Goal: Task Accomplishment & Management: Complete application form

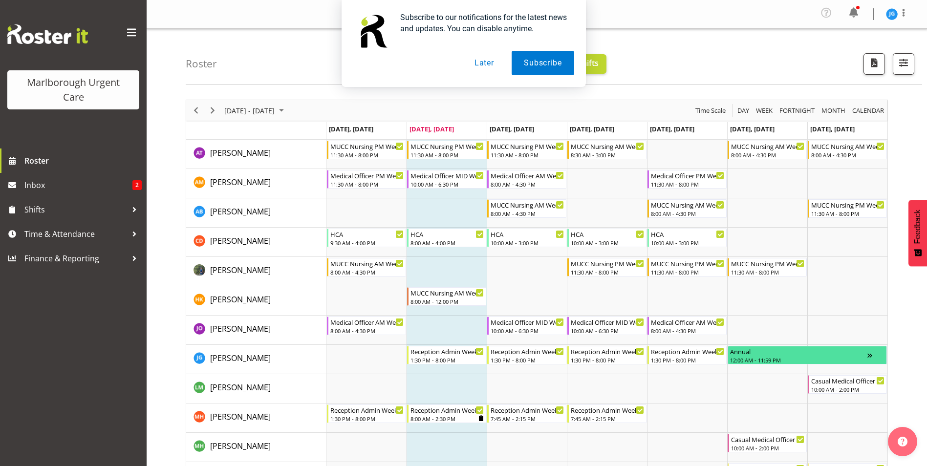
click at [488, 64] on button "Later" at bounding box center [484, 63] width 44 height 24
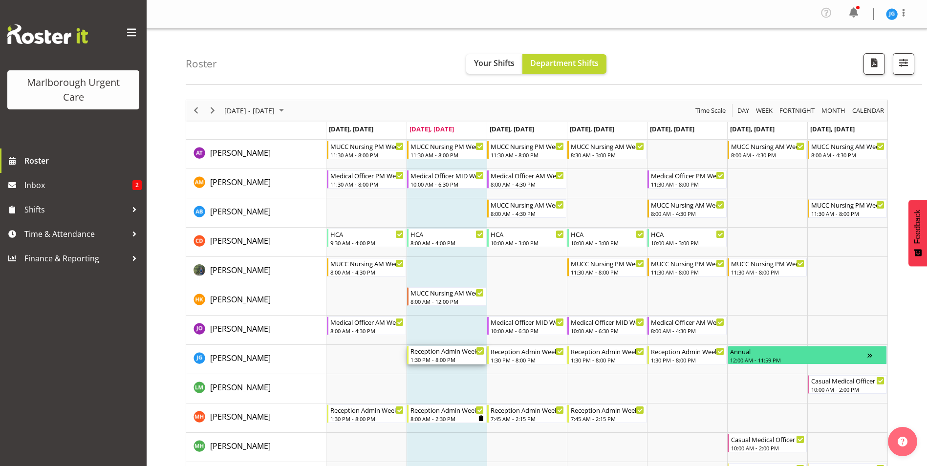
click at [461, 353] on div "Reception Admin Weekday PM" at bounding box center [448, 351] width 74 height 10
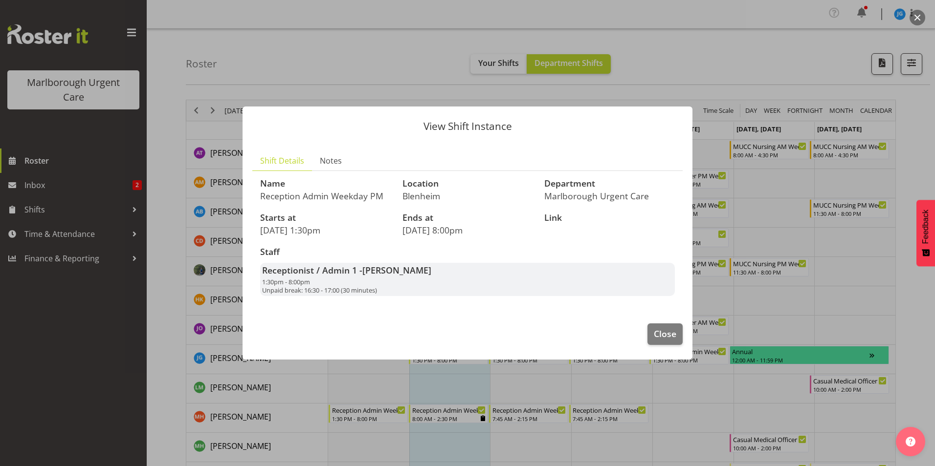
click at [330, 231] on p "9th September 1:30pm" at bounding box center [325, 230] width 131 height 11
click at [657, 335] on span "Close" at bounding box center [665, 334] width 22 height 13
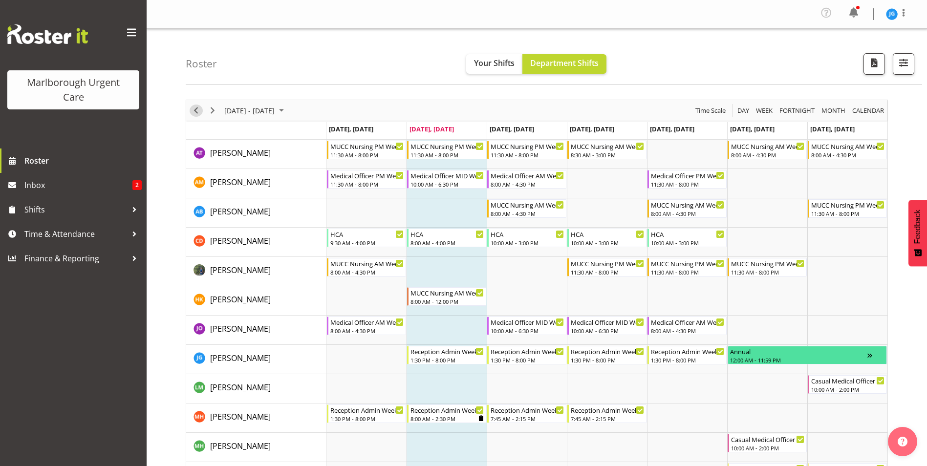
click at [197, 108] on span "Previous" at bounding box center [196, 111] width 12 height 12
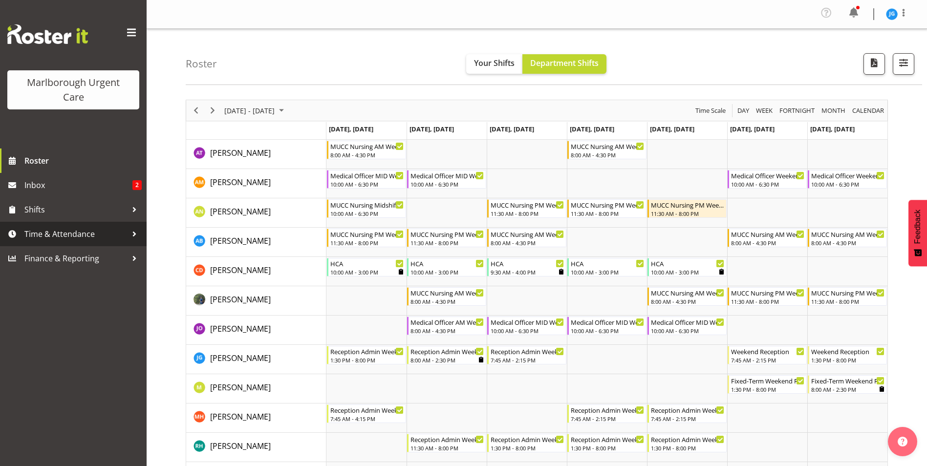
click at [73, 232] on span "Time & Attendance" at bounding box center [75, 234] width 103 height 15
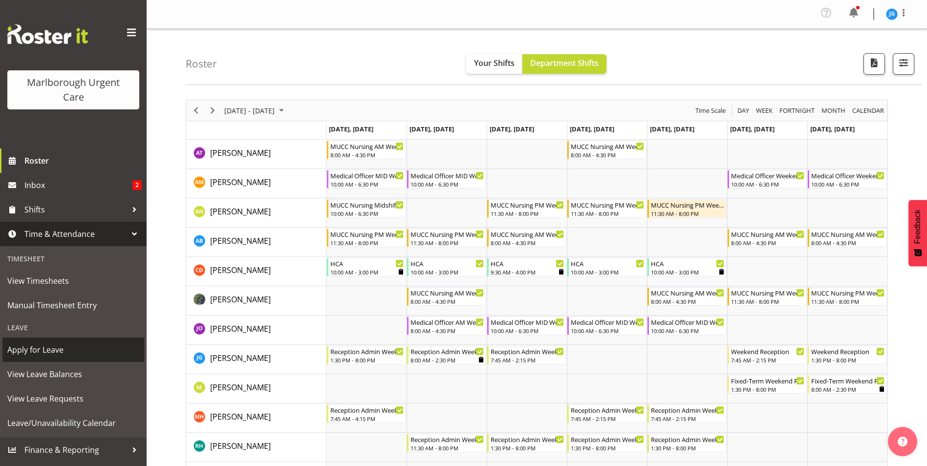
click at [53, 346] on span "Apply for Leave" at bounding box center [73, 350] width 132 height 15
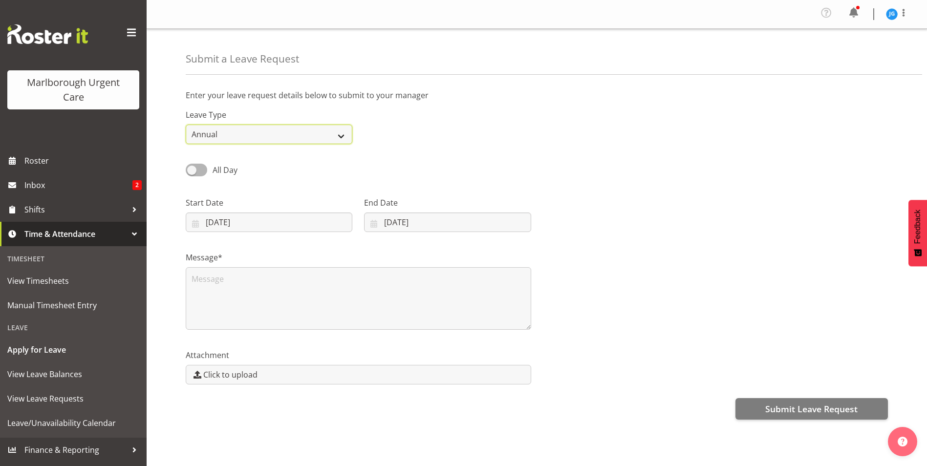
click at [259, 131] on select "Annual Sick Leave Without Pay Bereavement Domestic Violence Parental Jury Servi…" at bounding box center [269, 135] width 167 height 20
select select "Sick"
click at [186, 125] on select "Annual Sick Leave Without Pay Bereavement Domestic Violence Parental Jury Servi…" at bounding box center [269, 135] width 167 height 20
click at [242, 222] on input "09/09/2025" at bounding box center [269, 223] width 167 height 20
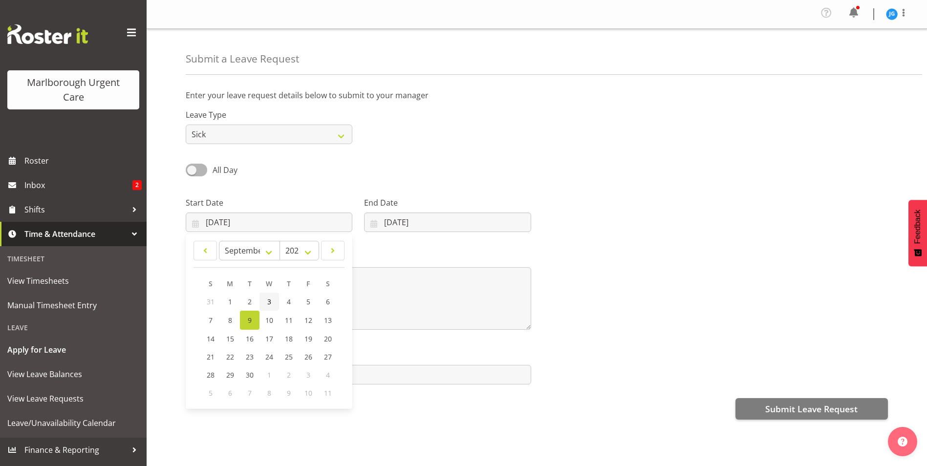
click at [269, 301] on span "3" at bounding box center [269, 301] width 4 height 9
type input "03/09/2025"
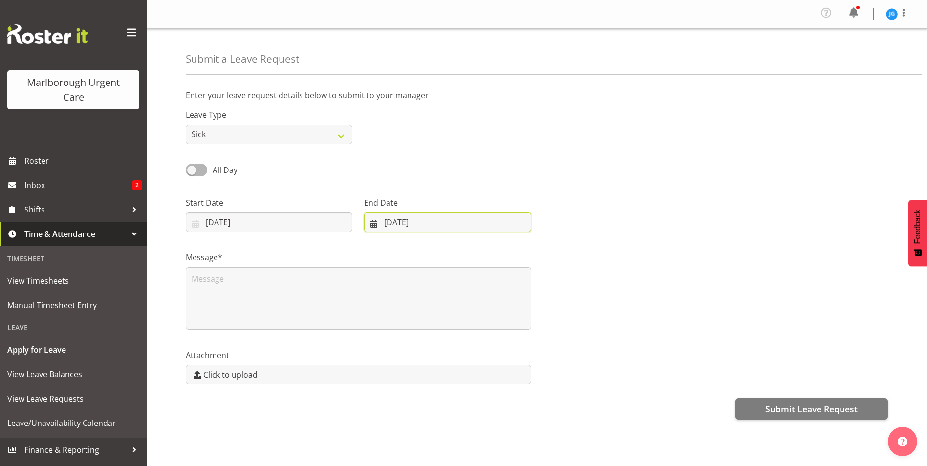
click at [426, 224] on input "09/09/2025" at bounding box center [447, 223] width 167 height 20
click at [441, 300] on span "3" at bounding box center [442, 301] width 4 height 9
type input "03/09/2025"
click at [480, 290] on textarea at bounding box center [359, 298] width 346 height 63
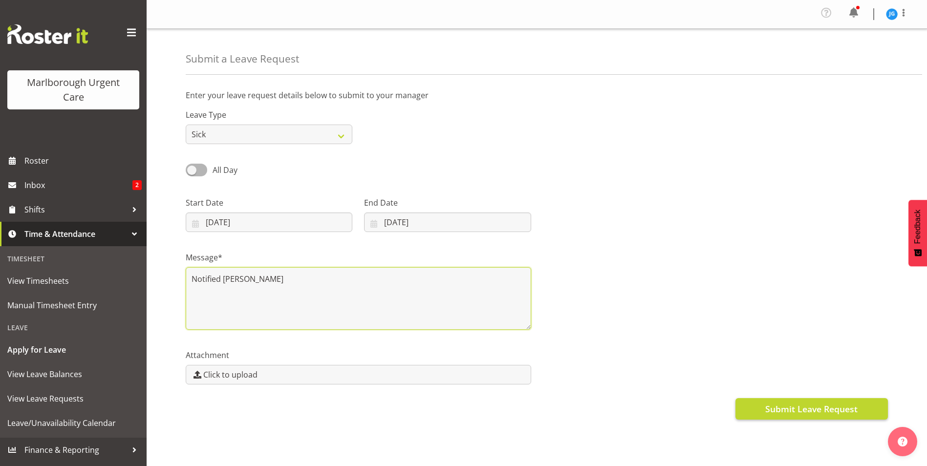
type textarea "Notified Amber"
click at [830, 407] on span "Submit Leave Request" at bounding box center [812, 409] width 92 height 13
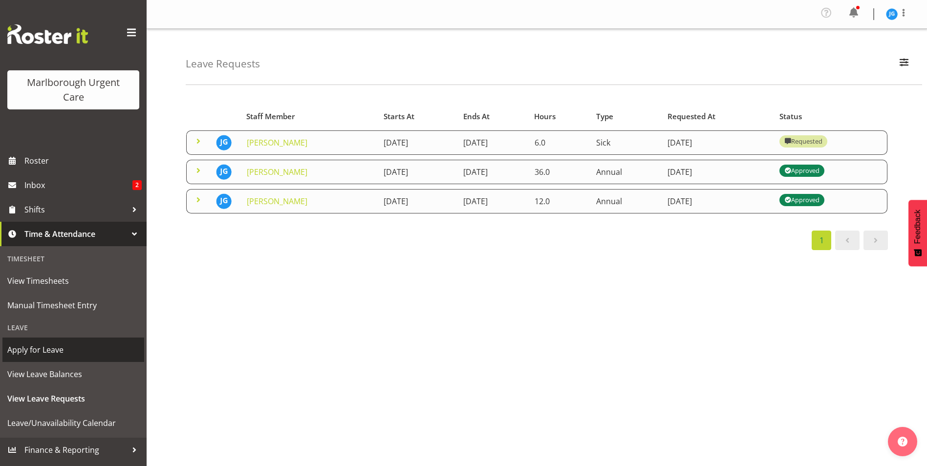
click at [29, 350] on span "Apply for Leave" at bounding box center [73, 350] width 132 height 15
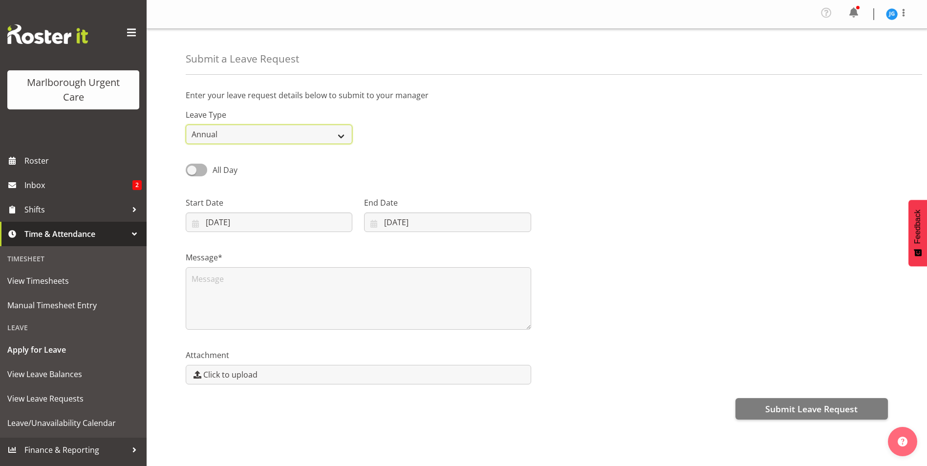
click at [231, 135] on select "Annual Sick Leave Without Pay Bereavement Domestic Violence Parental Jury Servi…" at bounding box center [269, 135] width 167 height 20
select select "Sick"
click at [186, 125] on select "Annual Sick Leave Without Pay Bereavement Domestic Violence Parental Jury Servi…" at bounding box center [269, 135] width 167 height 20
click at [229, 222] on input "09/09/2025" at bounding box center [269, 223] width 167 height 20
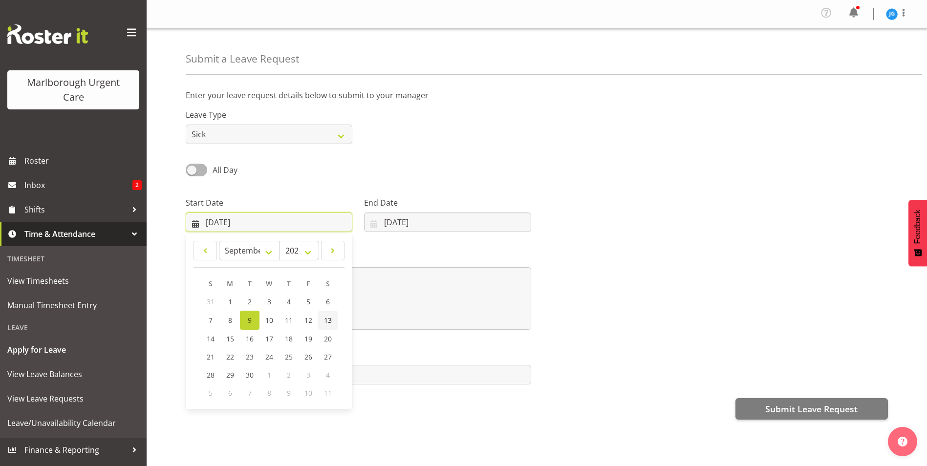
click at [330, 319] on span "13" at bounding box center [328, 320] width 8 height 9
click at [250, 223] on input "13/09/2025" at bounding box center [269, 223] width 167 height 20
click at [326, 295] on link "6" at bounding box center [328, 302] width 20 height 18
type input "06/09/2025"
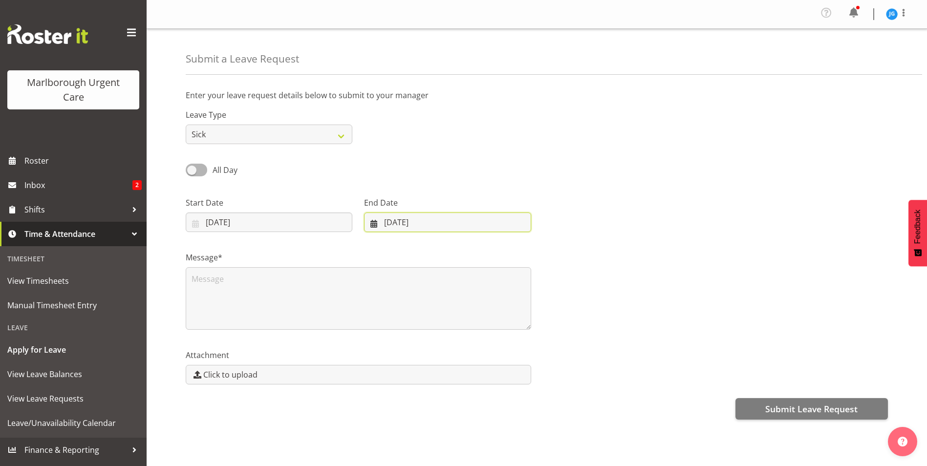
click at [403, 220] on input "09/09/2025" at bounding box center [447, 223] width 167 height 20
click at [503, 301] on span "6" at bounding box center [501, 301] width 4 height 9
type input "06/09/2025"
click at [230, 291] on textarea at bounding box center [359, 298] width 346 height 63
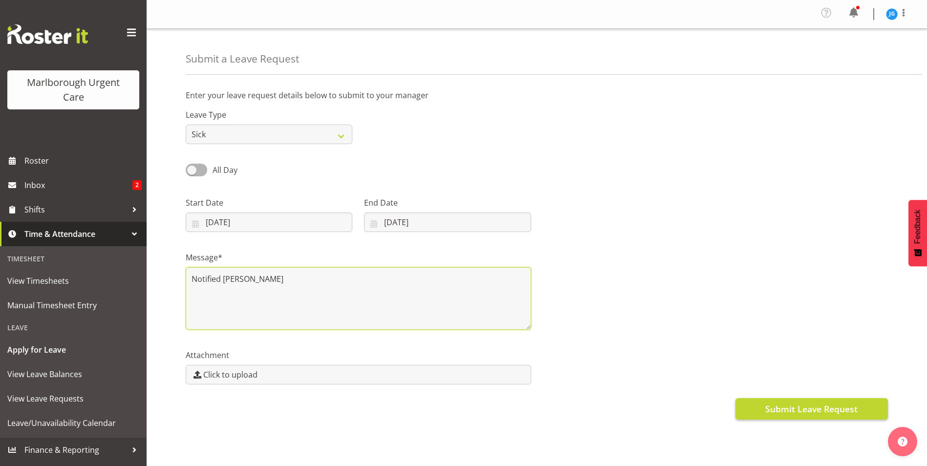
type textarea "Notified Amber"
click at [827, 410] on span "Submit Leave Request" at bounding box center [812, 409] width 92 height 13
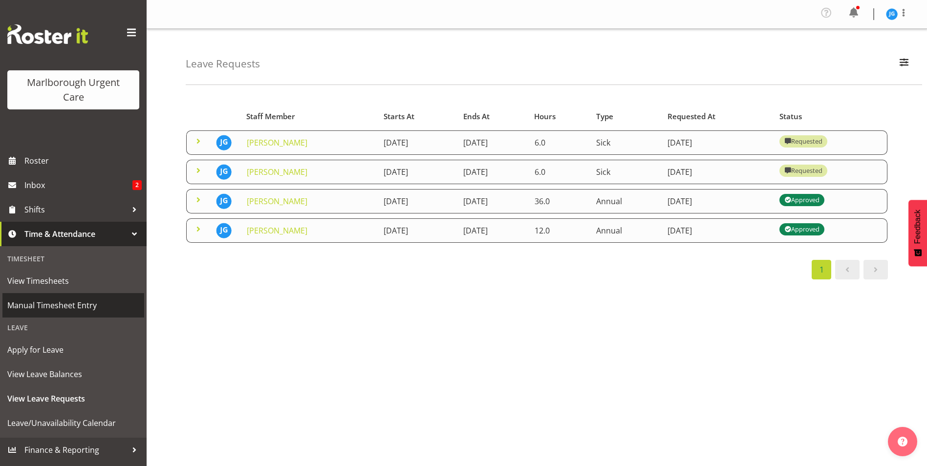
click at [46, 306] on span "Manual Timesheet Entry" at bounding box center [73, 305] width 132 height 15
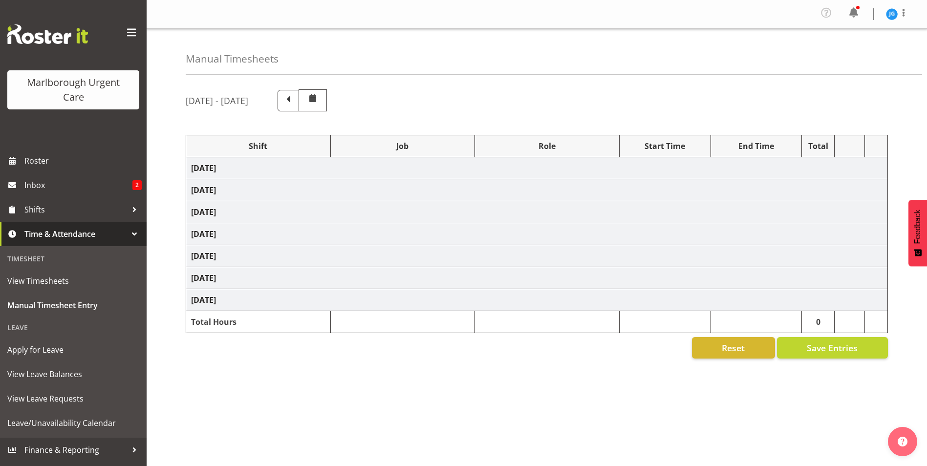
select select "81205"
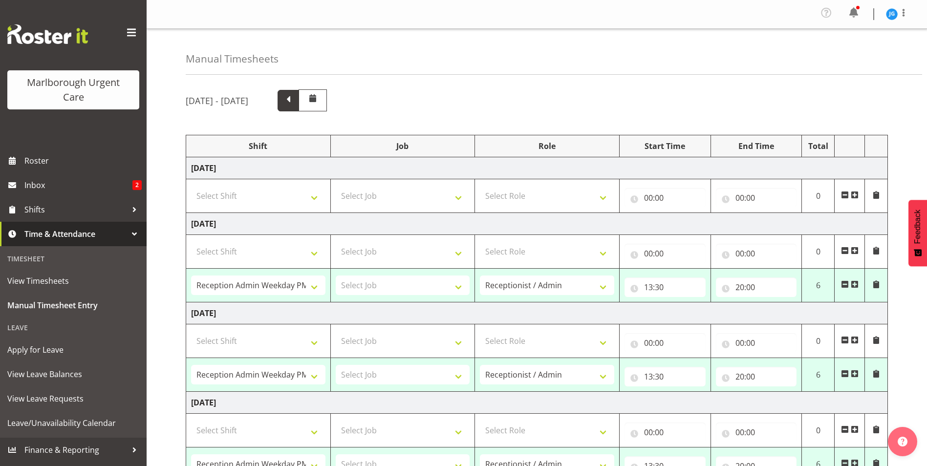
click at [295, 101] on span at bounding box center [288, 99] width 13 height 13
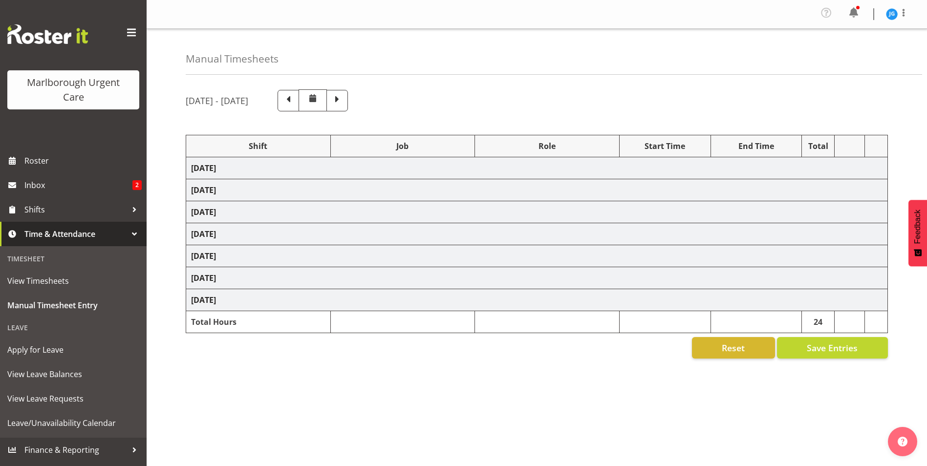
select select "81282"
select select "81204"
select select "80770"
select select "1563"
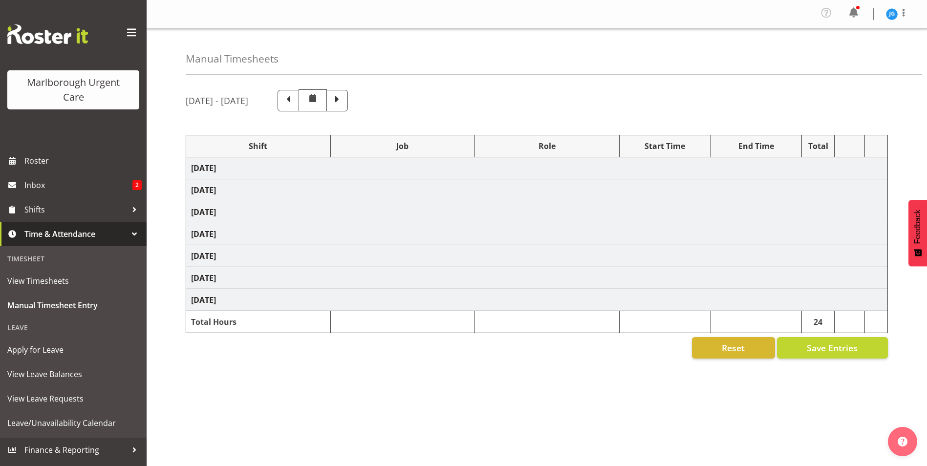
select select "80770"
select select "1563"
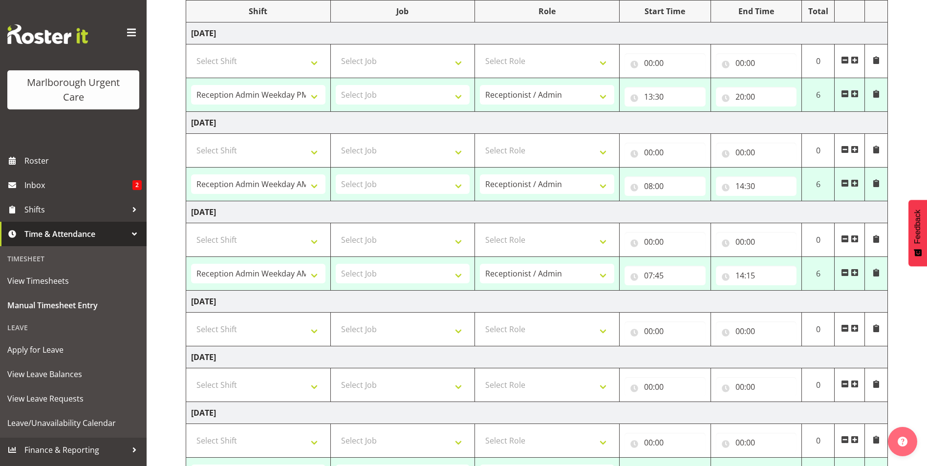
scroll to position [116, 0]
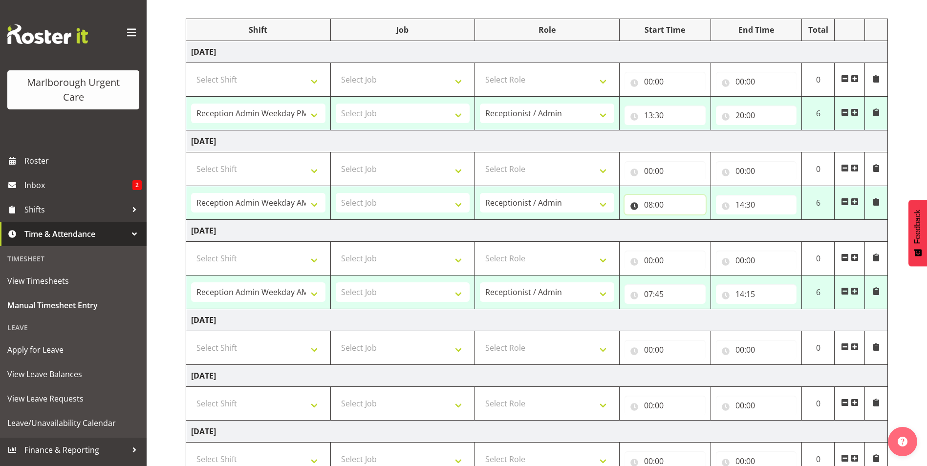
click at [652, 208] on input "08:00" at bounding box center [665, 205] width 81 height 20
click at [688, 229] on select "00 01 02 03 04 05 06 07 08 09 10 11 12 13 14 15 16 17 18 19 20 21 22 23" at bounding box center [692, 230] width 22 height 20
select select "7"
click at [681, 220] on select "00 01 02 03 04 05 06 07 08 09 10 11 12 13 14 15 16 17 18 19 20 21 22 23" at bounding box center [692, 230] width 22 height 20
type input "07:00"
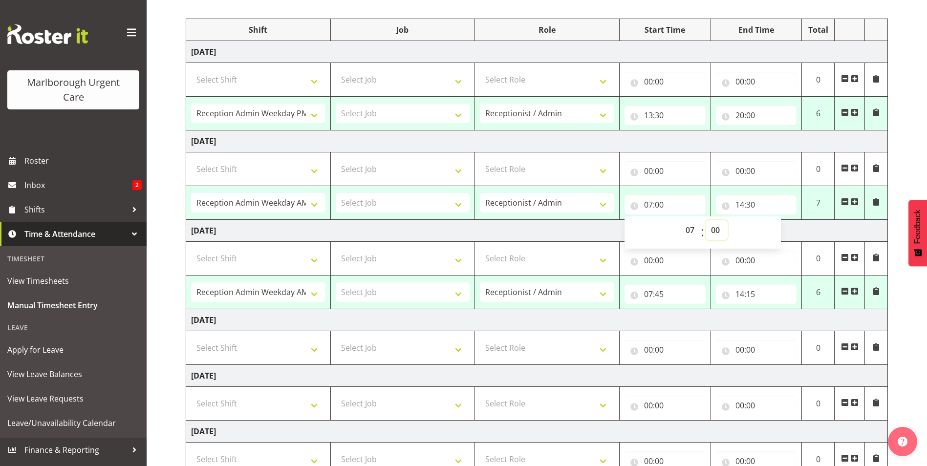
click at [716, 226] on select "00 01 02 03 04 05 06 07 08 09 10 11 12 13 14 15 16 17 18 19 20 21 22 23 24 25 2…" at bounding box center [717, 230] width 22 height 20
select select "45"
click at [706, 220] on select "00 01 02 03 04 05 06 07 08 09 10 11 12 13 14 15 16 17 18 19 20 21 22 23 24 25 2…" at bounding box center [717, 230] width 22 height 20
type input "07:45"
click at [750, 201] on input "14:30" at bounding box center [756, 205] width 81 height 20
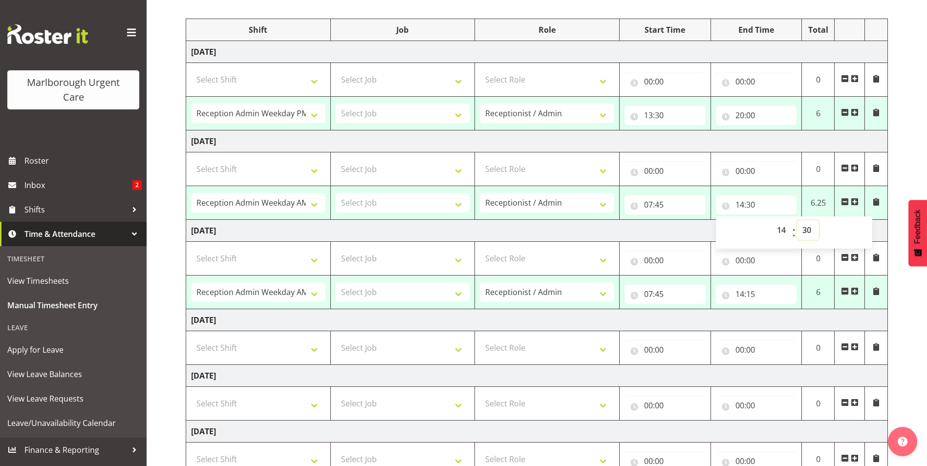
click at [806, 229] on select "00 01 02 03 04 05 06 07 08 09 10 11 12 13 14 15 16 17 18 19 20 21 22 23 24 25 2…" at bounding box center [808, 230] width 22 height 20
select select "15"
click at [797, 220] on select "00 01 02 03 04 05 06 07 08 09 10 11 12 13 14 15 16 17 18 19 20 21 22 23 24 25 2…" at bounding box center [808, 230] width 22 height 20
type input "14:15"
click at [792, 145] on td "Tuesday 2nd September 2025" at bounding box center [537, 142] width 702 height 22
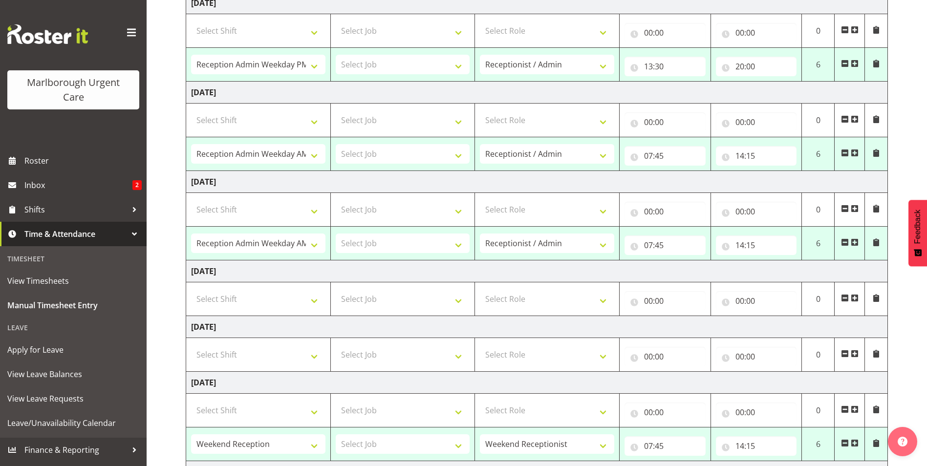
scroll to position [214, 0]
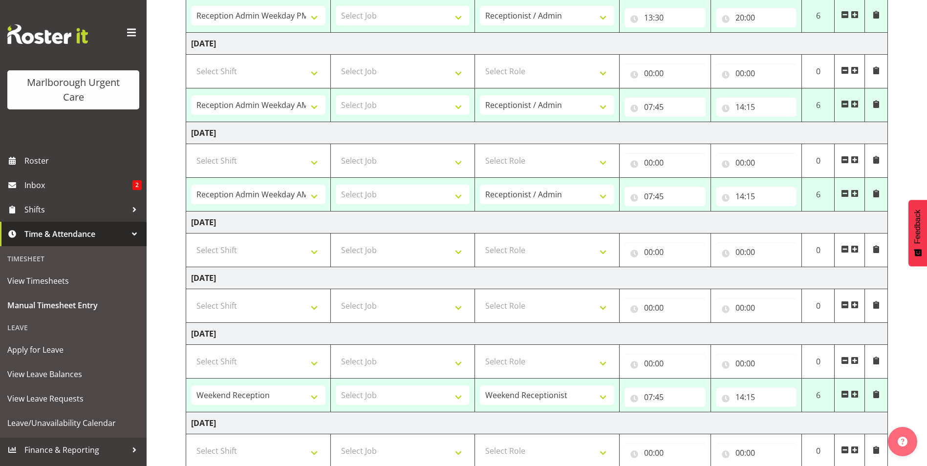
click at [877, 194] on span at bounding box center [877, 194] width 8 height 8
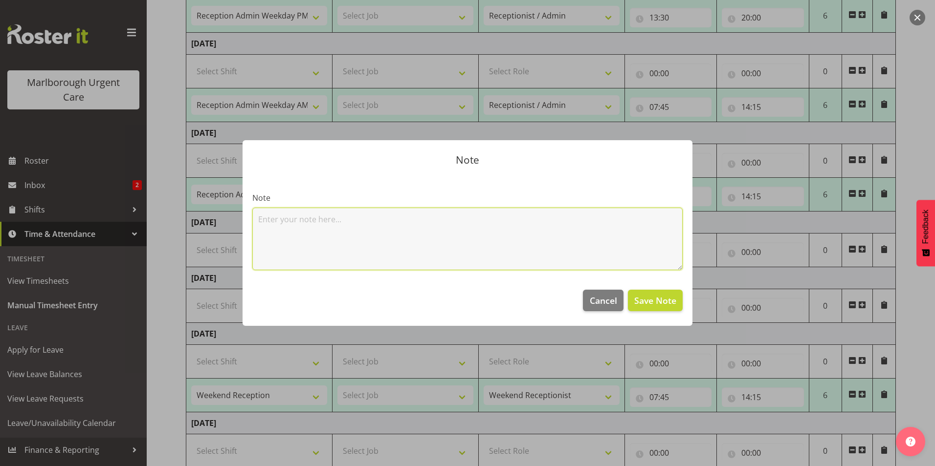
click at [545, 245] on textarea at bounding box center [467, 239] width 430 height 63
click at [465, 238] on textarea at bounding box center [467, 239] width 430 height 63
type textarea "Sick leave"
click at [640, 301] on span "Save Note" at bounding box center [655, 300] width 42 height 13
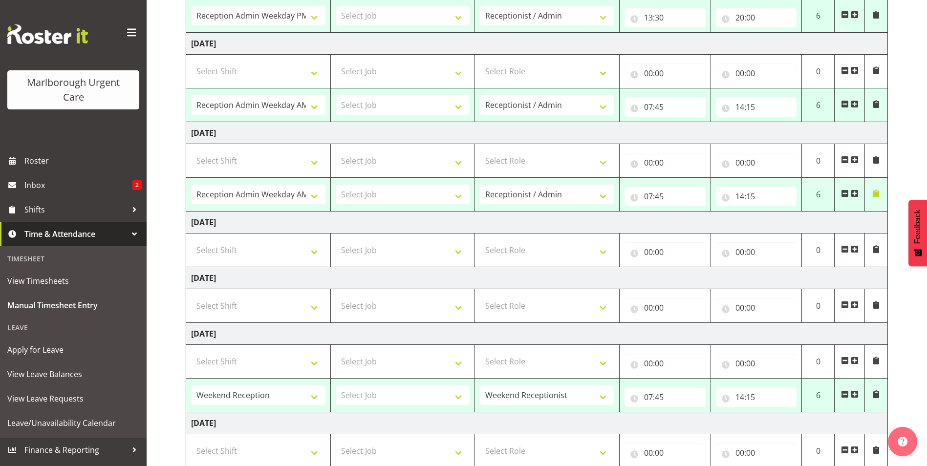
click at [877, 393] on span at bounding box center [877, 395] width 8 height 8
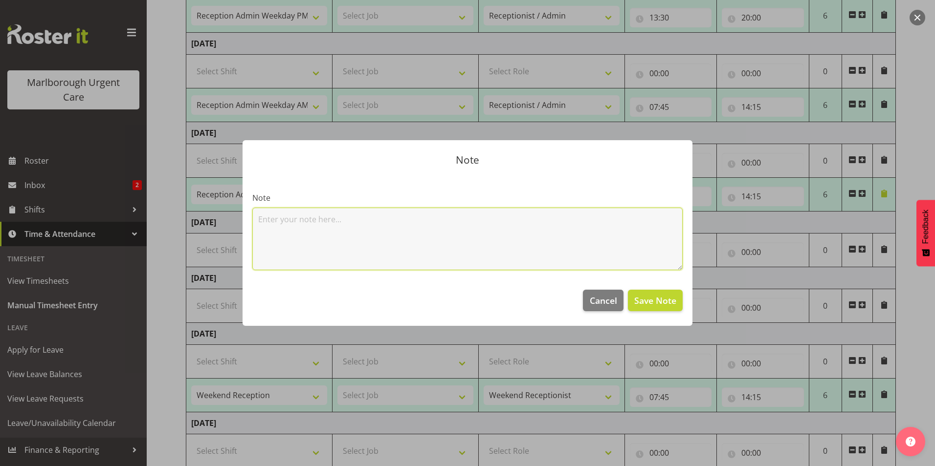
click at [576, 244] on textarea at bounding box center [467, 239] width 430 height 63
type textarea "Sick leave"
click at [674, 292] on button "Save Note" at bounding box center [655, 301] width 55 height 22
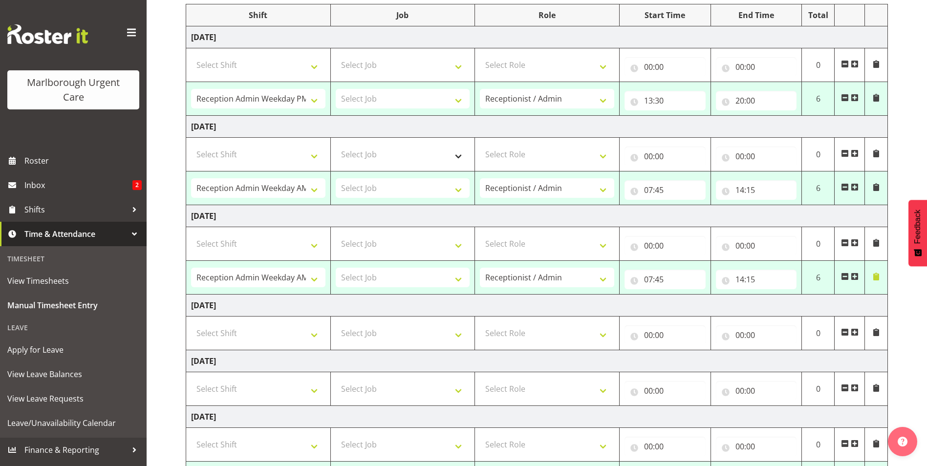
scroll to position [0, 0]
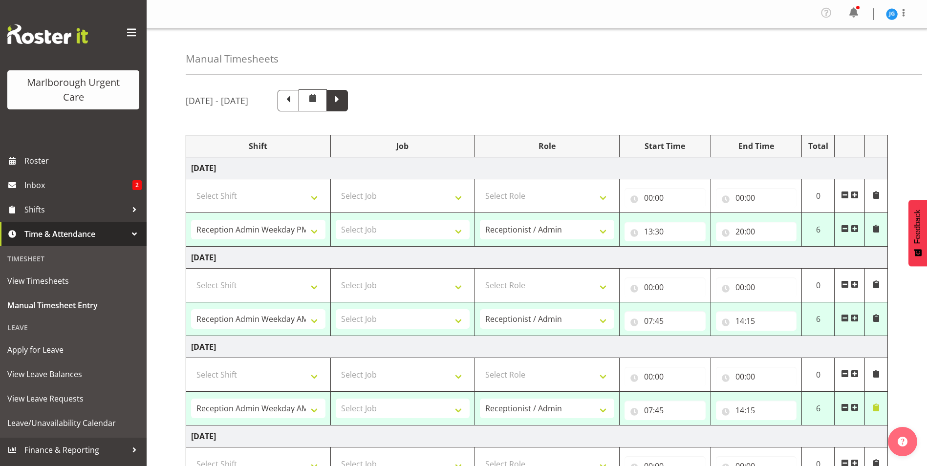
click at [344, 98] on span at bounding box center [337, 99] width 13 height 13
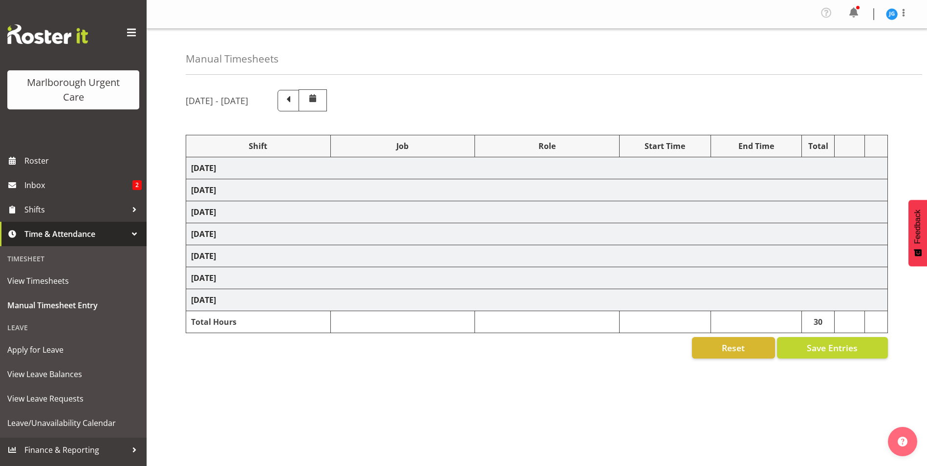
select select "81205"
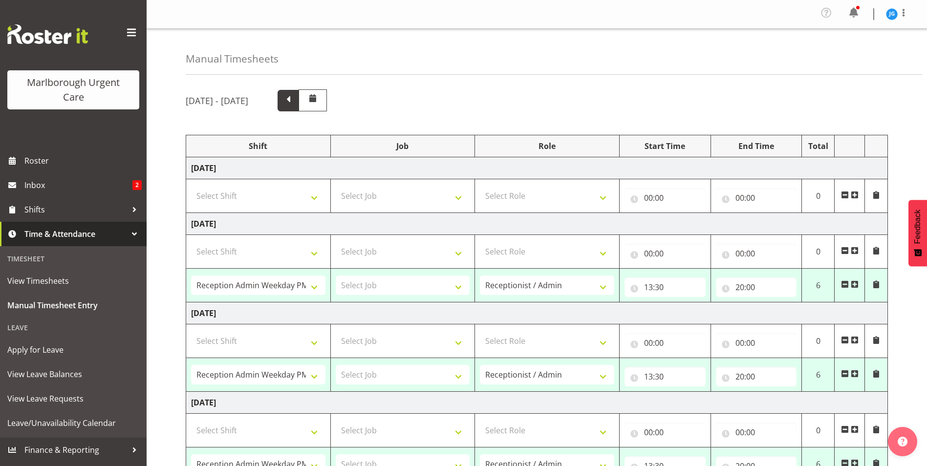
click at [295, 97] on span at bounding box center [288, 99] width 13 height 13
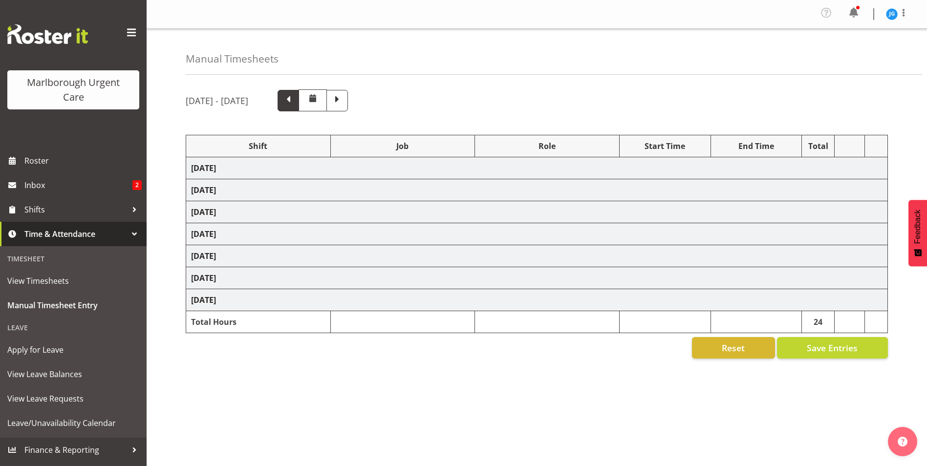
select select "81282"
select select "81204"
select select "80770"
select select "1563"
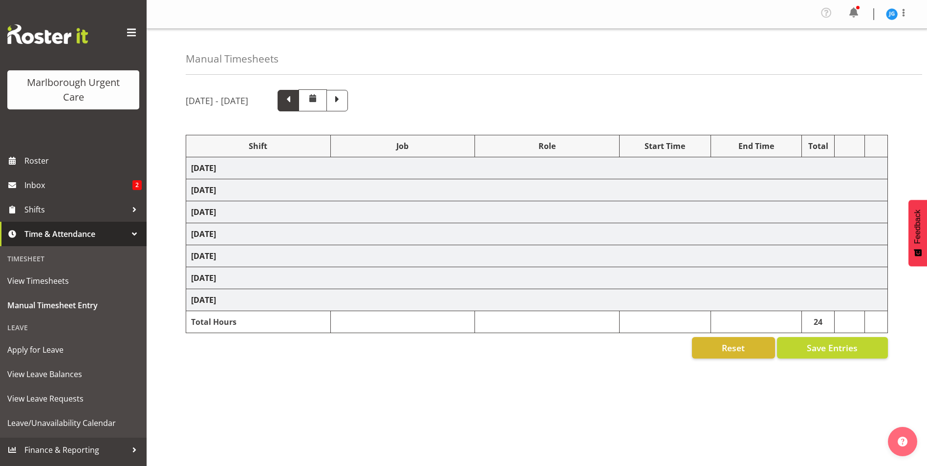
select select "80770"
select select "1563"
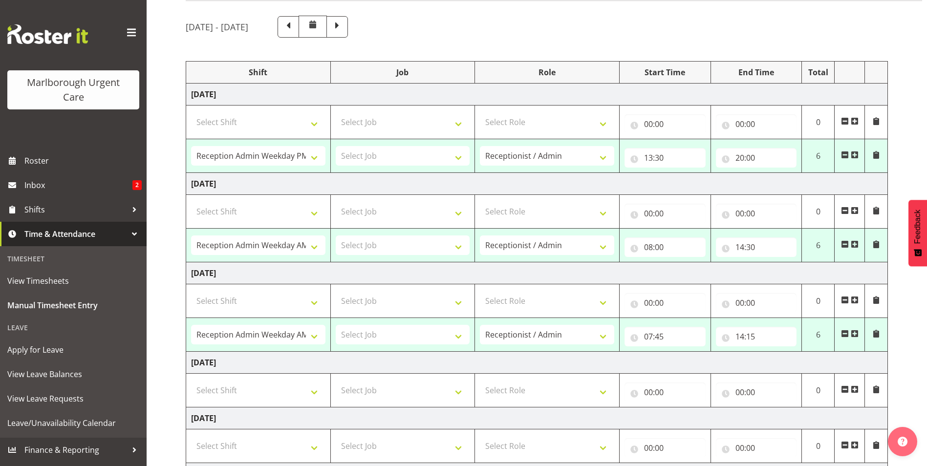
scroll to position [98, 0]
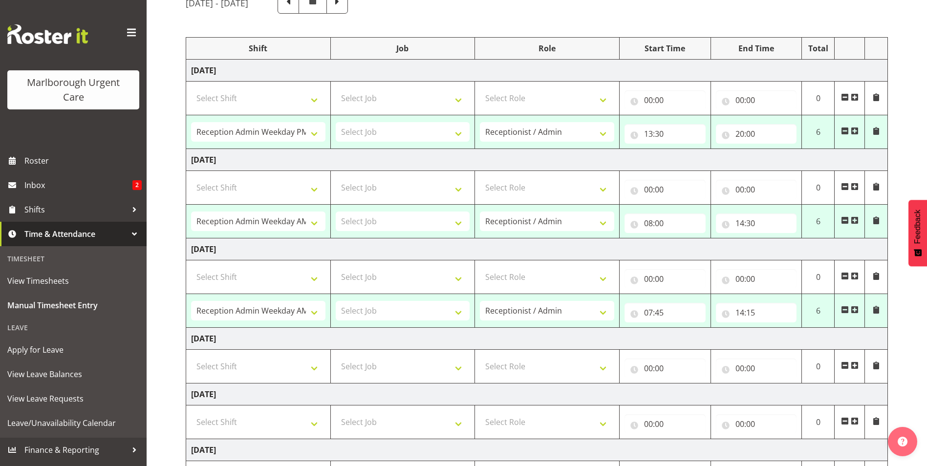
click at [876, 308] on span at bounding box center [877, 310] width 8 height 8
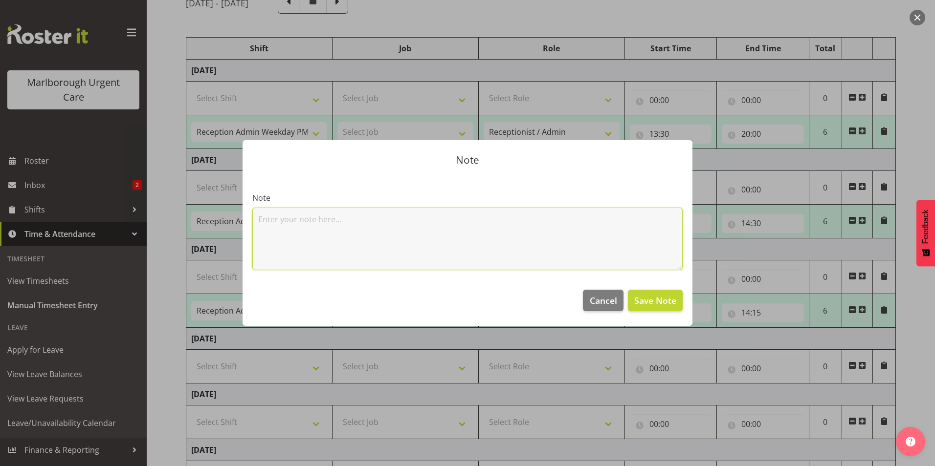
click at [554, 236] on textarea at bounding box center [467, 239] width 430 height 63
type textarea "Sick leave"
click at [660, 302] on span "Save Note" at bounding box center [655, 300] width 42 height 13
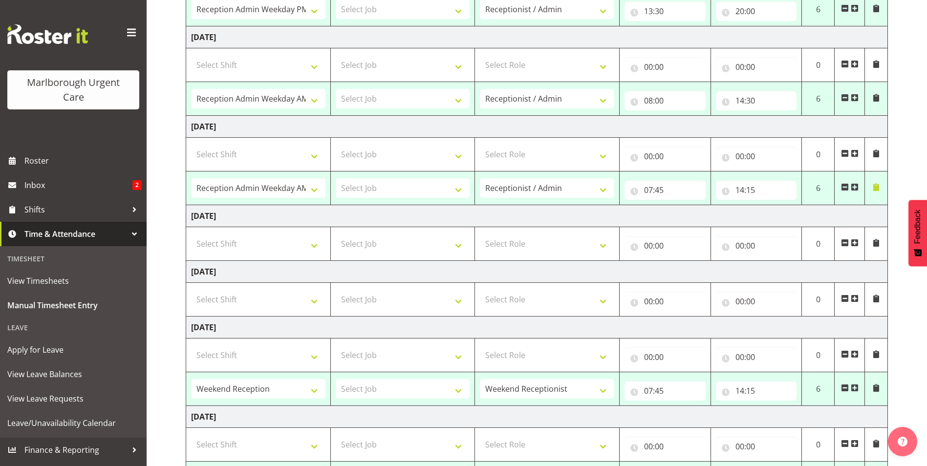
scroll to position [244, 0]
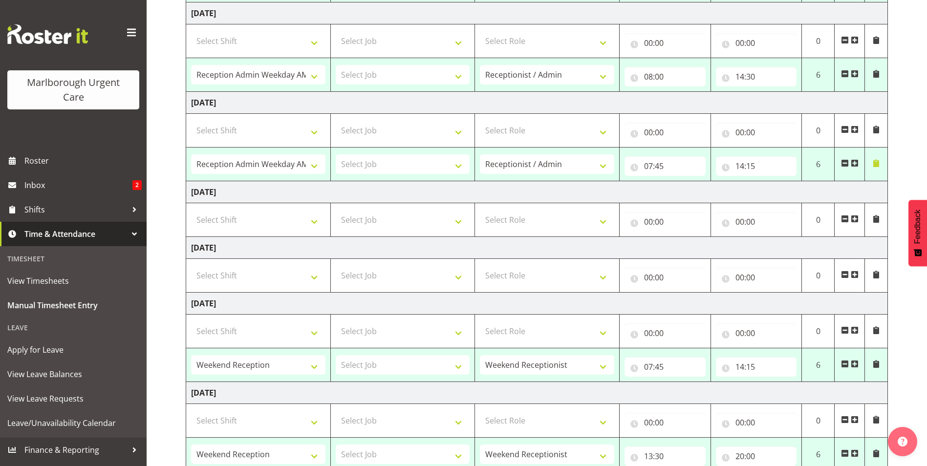
click at [876, 331] on span at bounding box center [877, 331] width 8 height 8
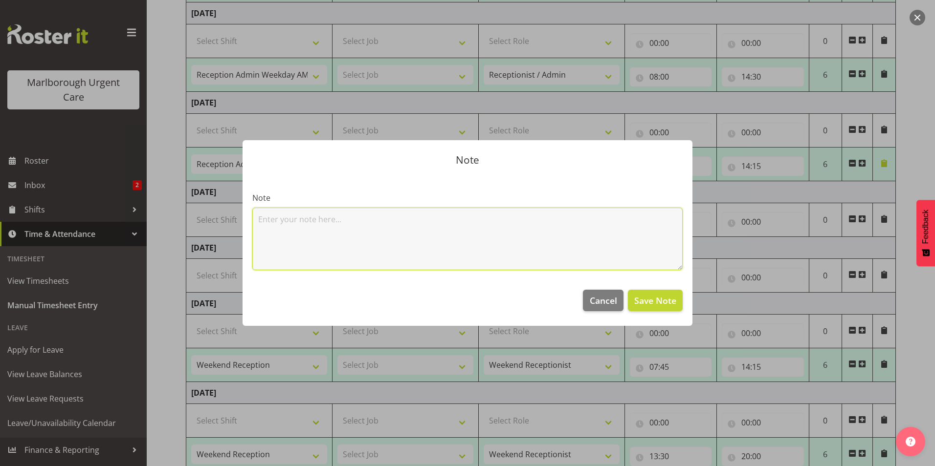
click at [372, 240] on textarea at bounding box center [467, 239] width 430 height 63
type textarea "Sick leave"
click at [647, 303] on span "Save Note" at bounding box center [655, 300] width 42 height 13
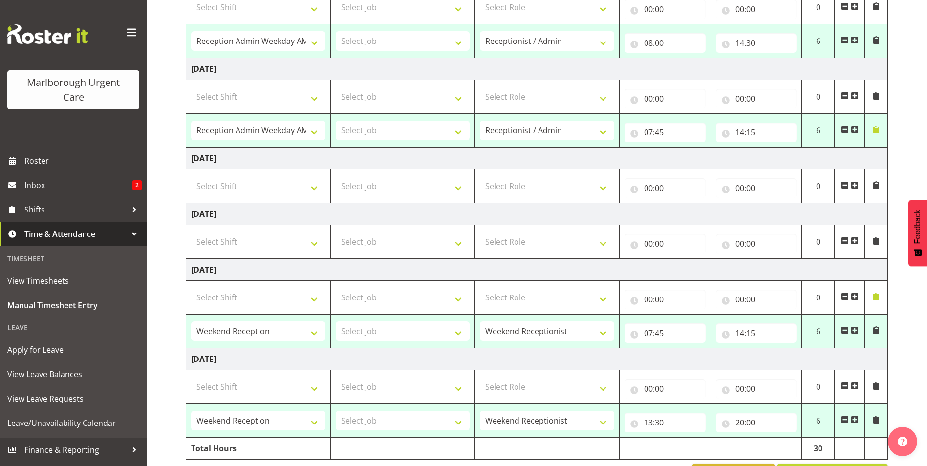
scroll to position [312, 0]
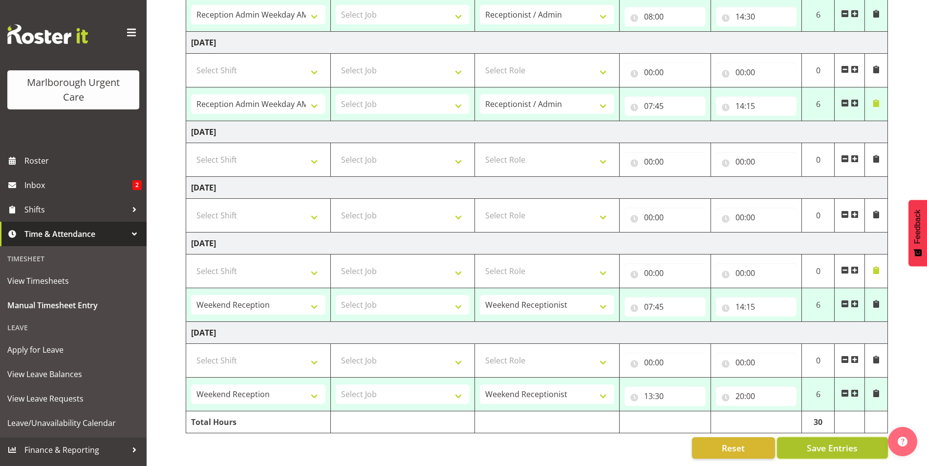
click at [836, 442] on span "Save Entries" at bounding box center [832, 448] width 51 height 13
select select "81282"
type input "13:30"
type input "20:00"
select select "81204"
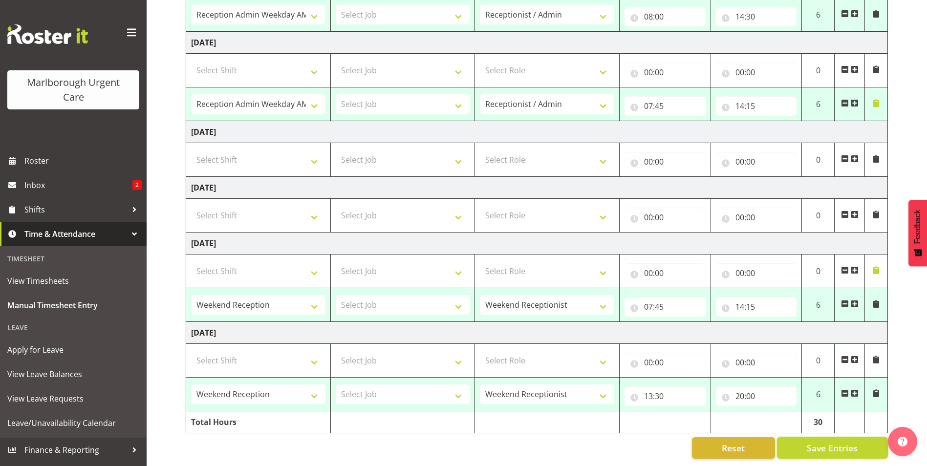
type input "08:00"
type input "14:30"
select select "81204"
type input "07:45"
type input "14:15"
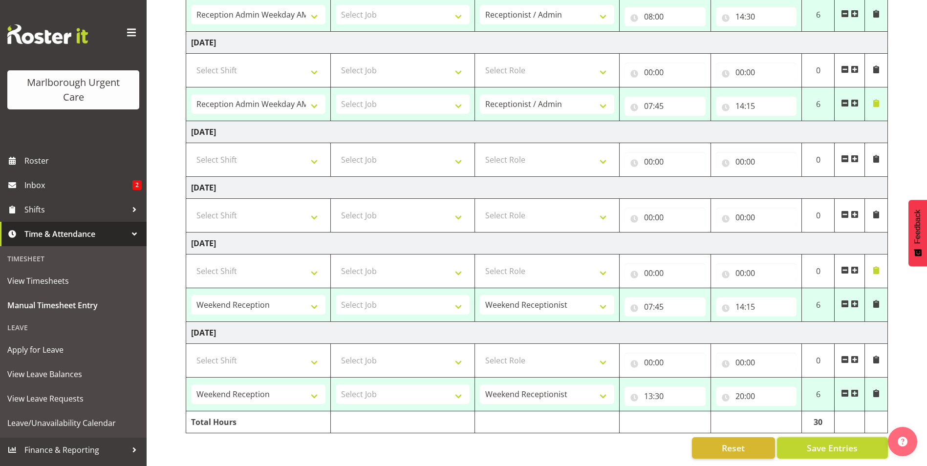
select select "80770"
select select "1563"
type input "07:45"
type input "14:15"
select select "80770"
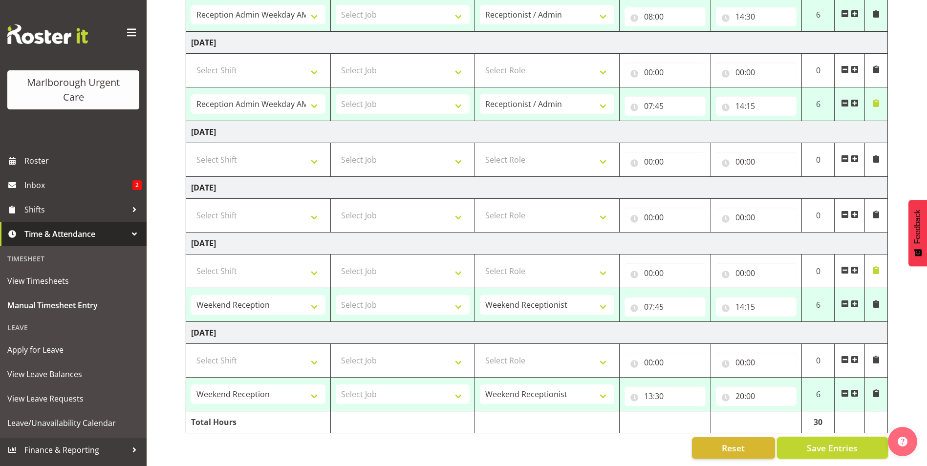
select select "1563"
type input "13:30"
type input "20:00"
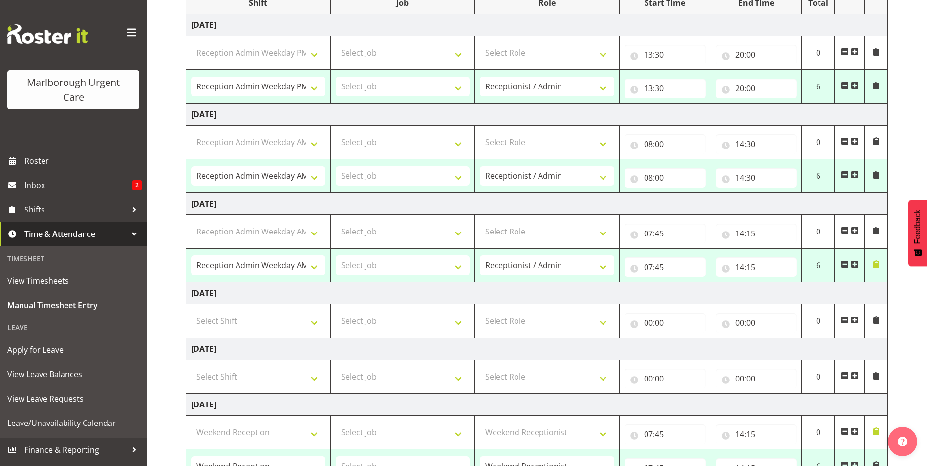
select select "81204"
select select "80770"
select select "1563"
select select "80770"
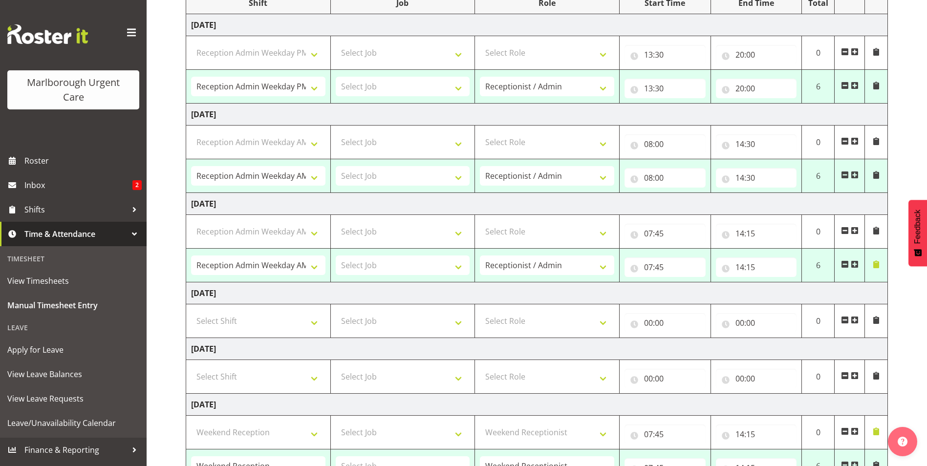
select select "1563"
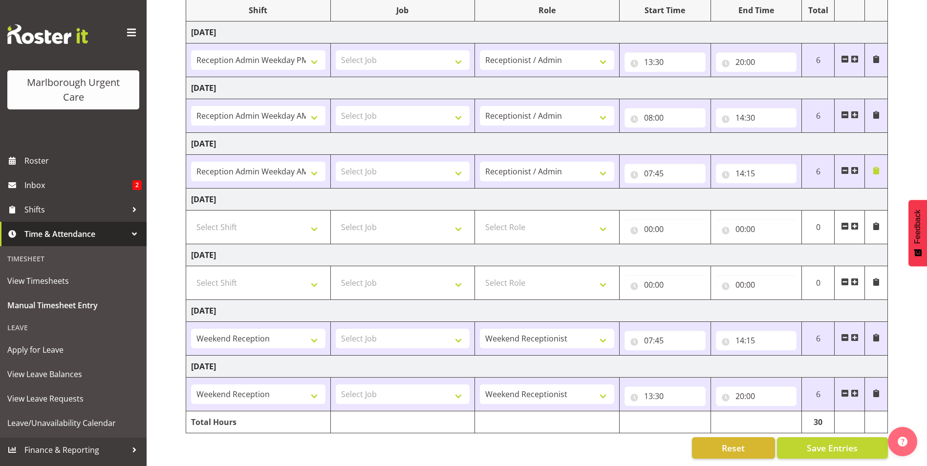
click at [877, 334] on span at bounding box center [877, 338] width 8 height 8
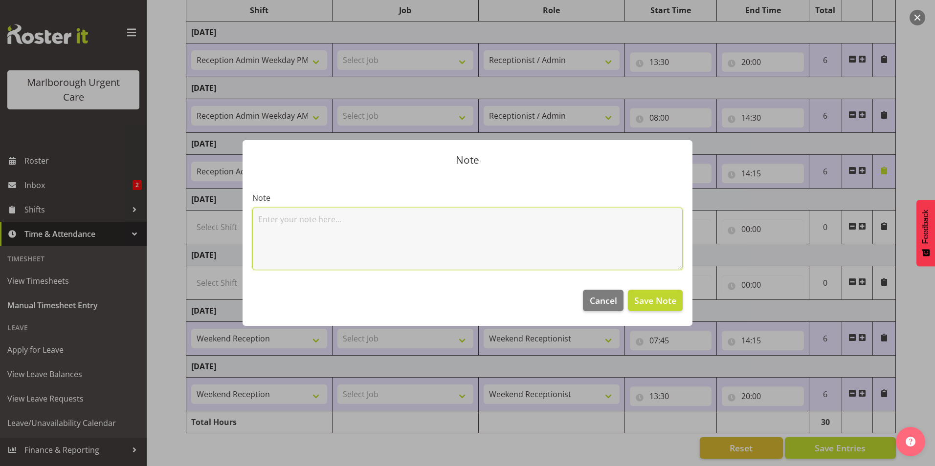
click at [470, 231] on textarea at bounding box center [467, 239] width 430 height 63
type textarea "Sick leave"
click at [665, 303] on span "Save Note" at bounding box center [655, 300] width 42 height 13
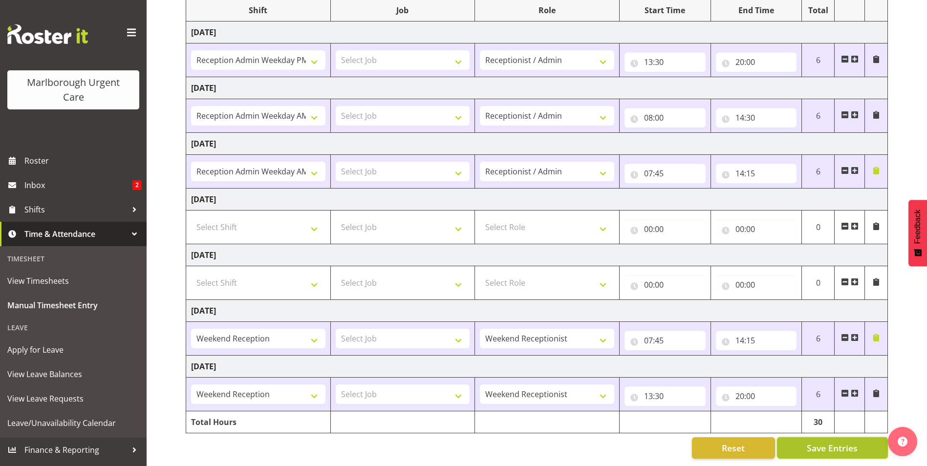
click at [824, 442] on span "Save Entries" at bounding box center [832, 448] width 51 height 13
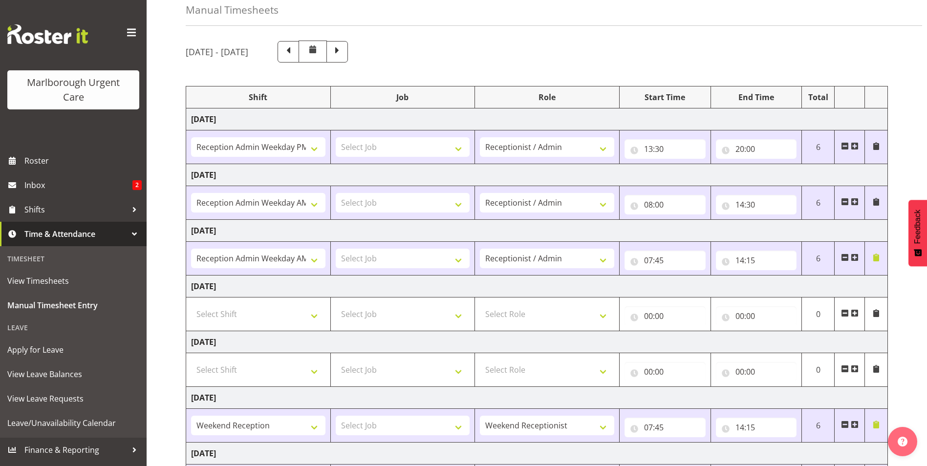
scroll to position [0, 0]
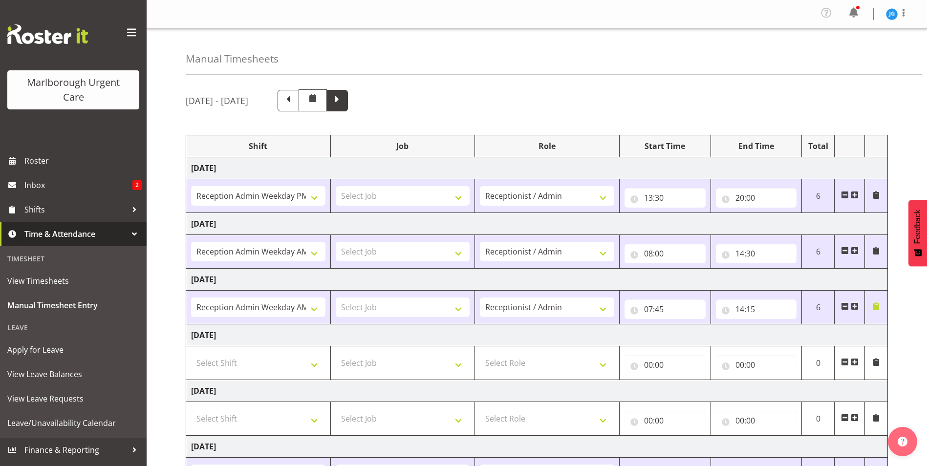
click at [344, 102] on span at bounding box center [337, 99] width 13 height 13
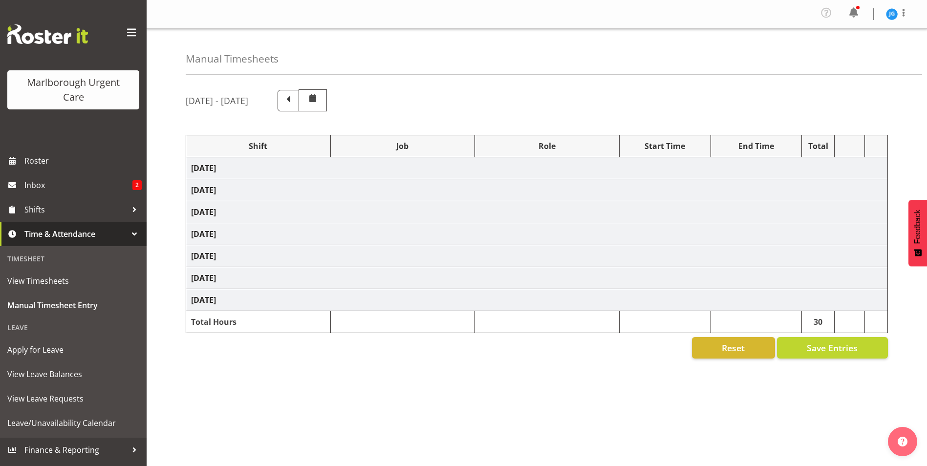
select select "81205"
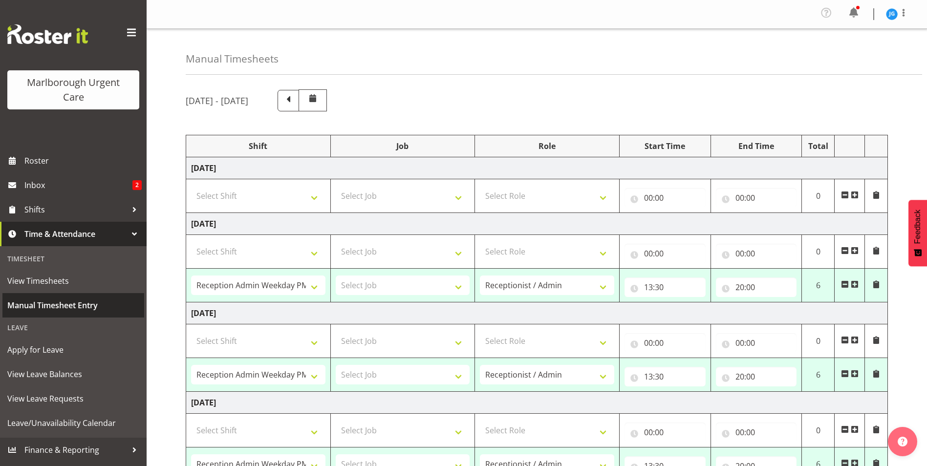
click at [52, 303] on span "Manual Timesheet Entry" at bounding box center [73, 305] width 132 height 15
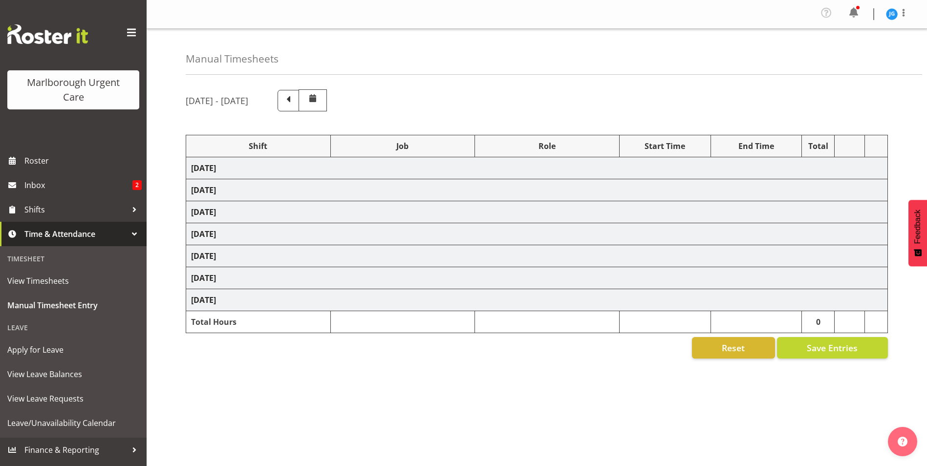
select select "81205"
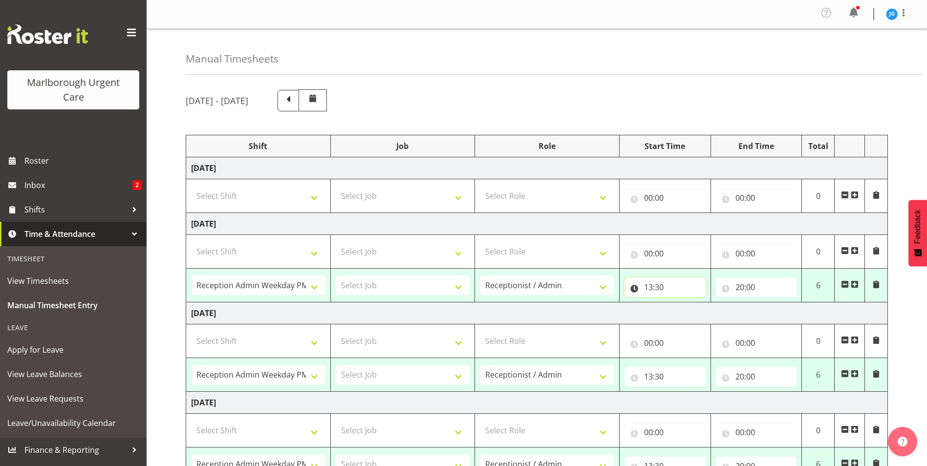
click at [651, 286] on input "13:30" at bounding box center [665, 288] width 81 height 20
click at [650, 286] on input "13:30" at bounding box center [665, 288] width 81 height 20
click at [634, 288] on input "13:30" at bounding box center [665, 288] width 81 height 20
click at [694, 311] on select "00 01 02 03 04 05 06 07 08 09 10 11 12 13 14 15 16 17 18 19 20 21 22 23" at bounding box center [692, 313] width 22 height 20
select select "11"
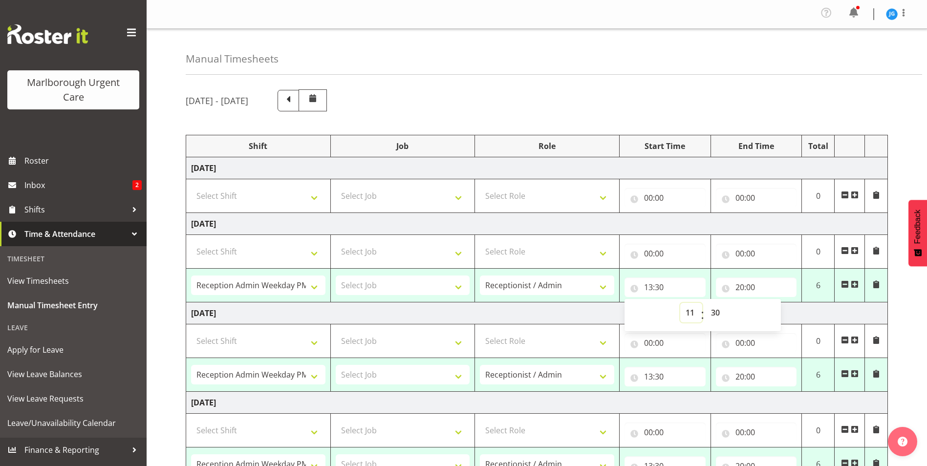
click at [681, 303] on select "00 01 02 03 04 05 06 07 08 09 10 11 12 13 14 15 16 17 18 19 20 21 22 23" at bounding box center [692, 313] width 22 height 20
type input "11:30"
click at [902, 307] on div "September 8th - September 14th 2025 Shift Job Role Start Time End Time Total Mo…" at bounding box center [557, 409] width 742 height 655
click at [635, 375] on input "13:30" at bounding box center [665, 377] width 81 height 20
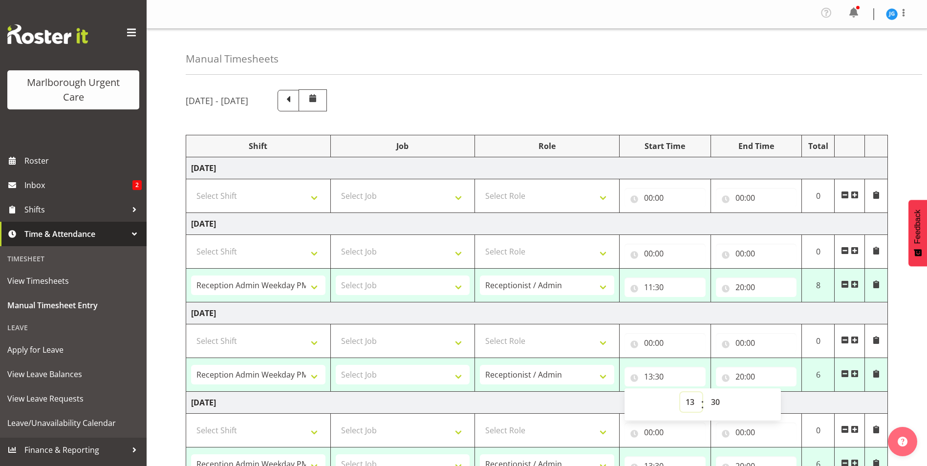
click at [691, 400] on select "00 01 02 03 04 05 06 07 08 09 10 11 12 13 14 15 16 17 18 19 20 21 22 23" at bounding box center [692, 403] width 22 height 20
select select "11"
click at [681, 393] on select "00 01 02 03 04 05 06 07 08 09 10 11 12 13 14 15 16 17 18 19 20 21 22 23" at bounding box center [692, 403] width 22 height 20
type input "11:30"
click at [585, 402] on td "Thursday 11th September 2025" at bounding box center [537, 403] width 702 height 22
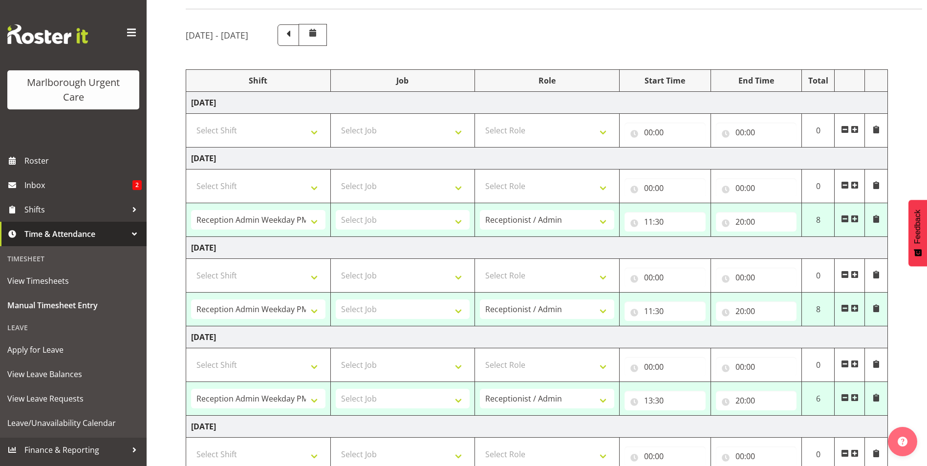
scroll to position [98, 0]
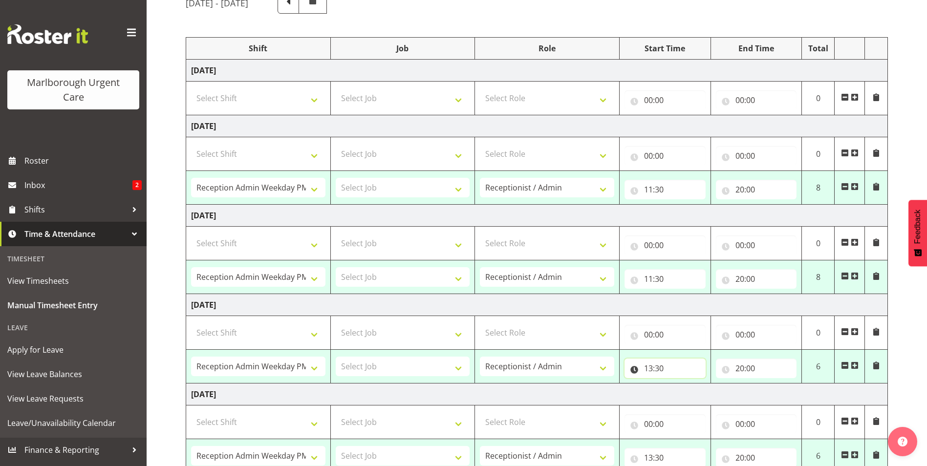
click at [635, 370] on input "13:30" at bounding box center [665, 369] width 81 height 20
click at [688, 391] on select "00 01 02 03 04 05 06 07 08 09 10 11 12 13 14 15 16 17 18 19 20 21 22 23" at bounding box center [692, 394] width 22 height 20
select select "11"
click at [681, 384] on select "00 01 02 03 04 05 06 07 08 09 10 11 12 13 14 15 16 17 18 19 20 21 22 23" at bounding box center [692, 394] width 22 height 20
type input "11:30"
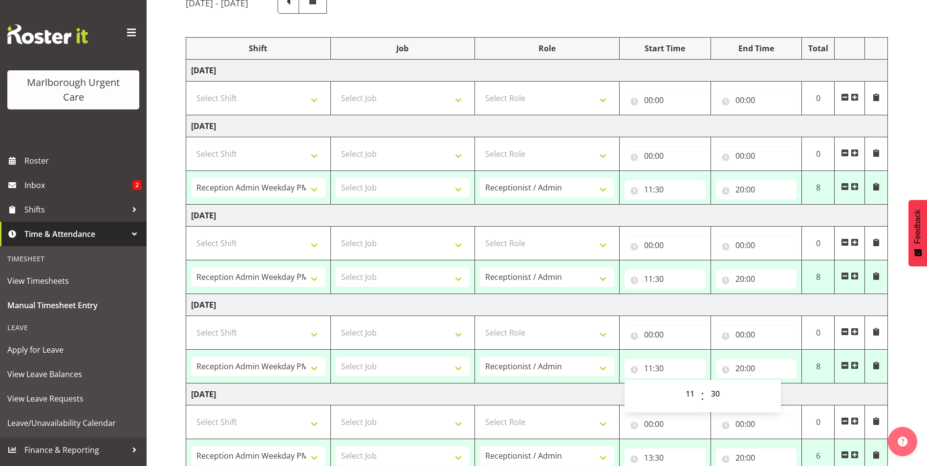
click at [590, 395] on td "Friday 12th September 2025" at bounding box center [537, 395] width 702 height 22
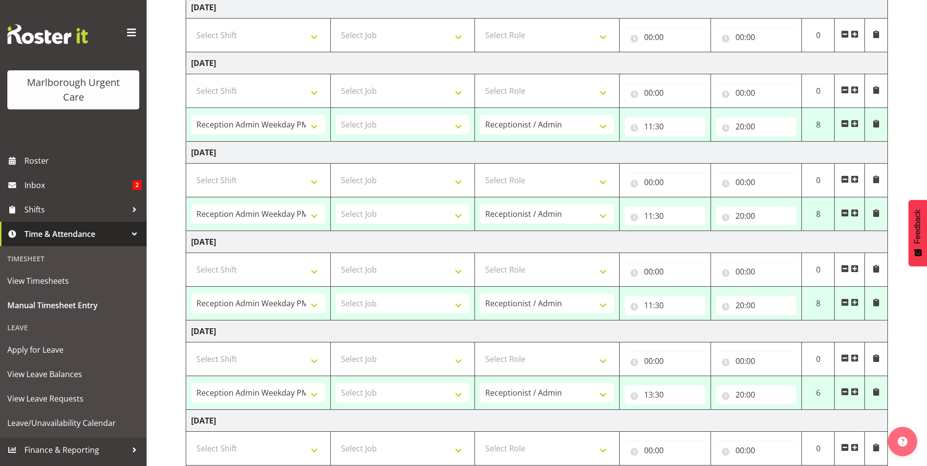
scroll to position [278, 0]
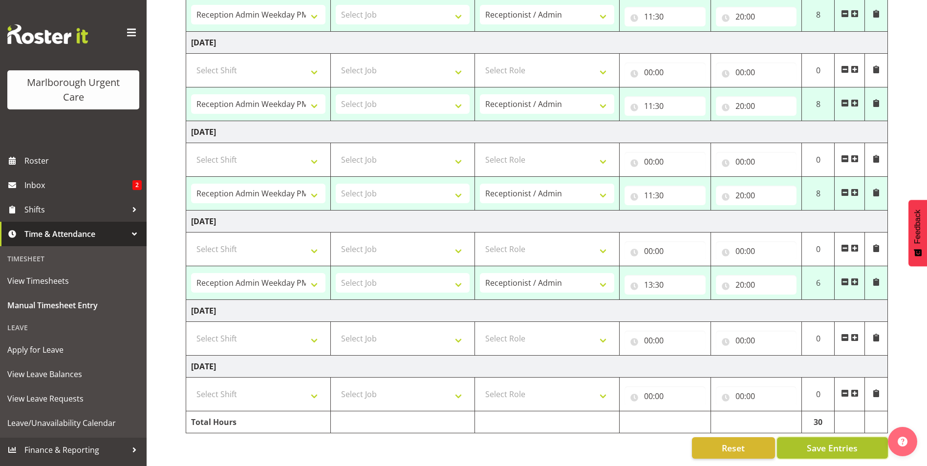
click at [839, 442] on span "Save Entries" at bounding box center [832, 448] width 51 height 13
select select "81205"
type input "11:30"
type input "20:00"
select select "81205"
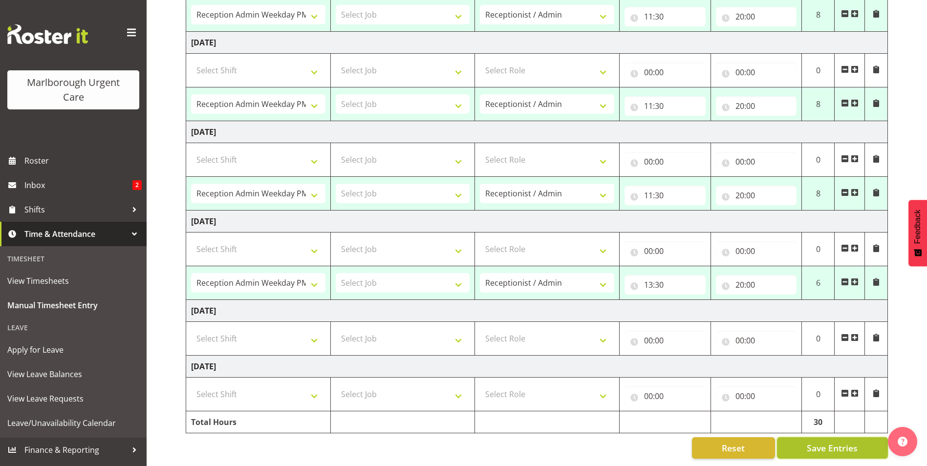
type input "11:30"
type input "20:00"
select select "81205"
type input "11:30"
type input "20:00"
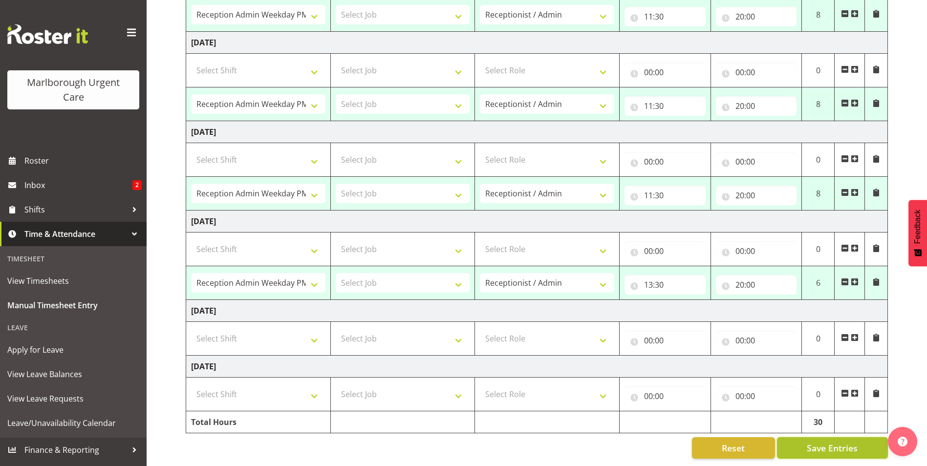
select select "81205"
type input "13:30"
type input "20:00"
select select "81205"
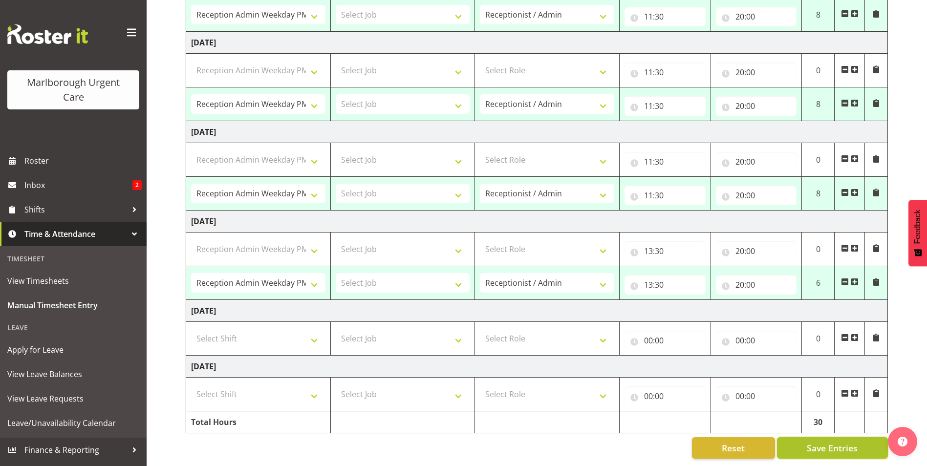
select select "81205"
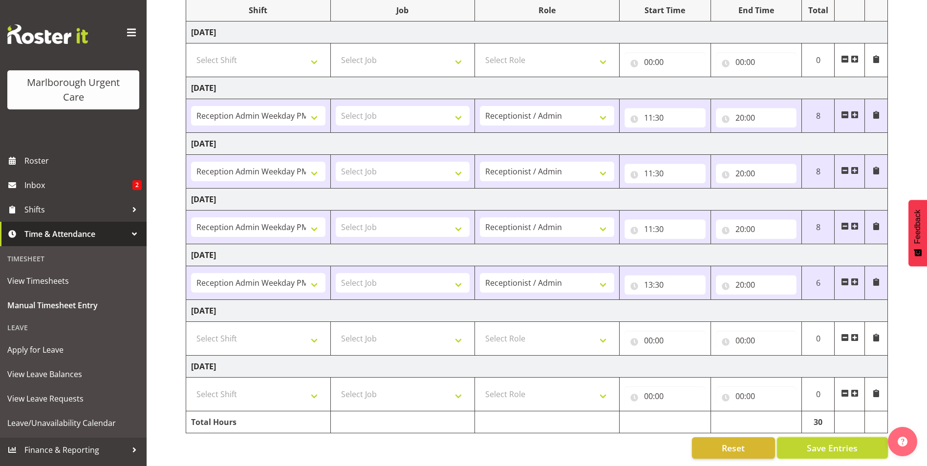
scroll to position [0, 0]
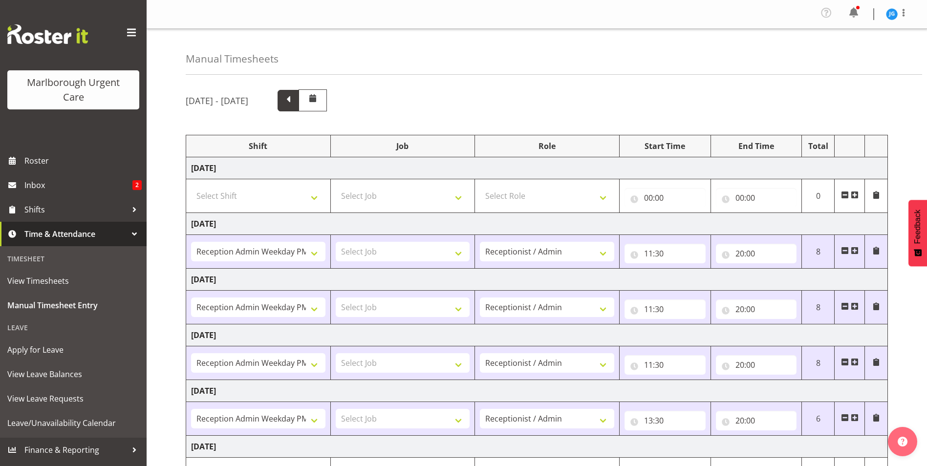
click at [295, 98] on span at bounding box center [288, 99] width 13 height 13
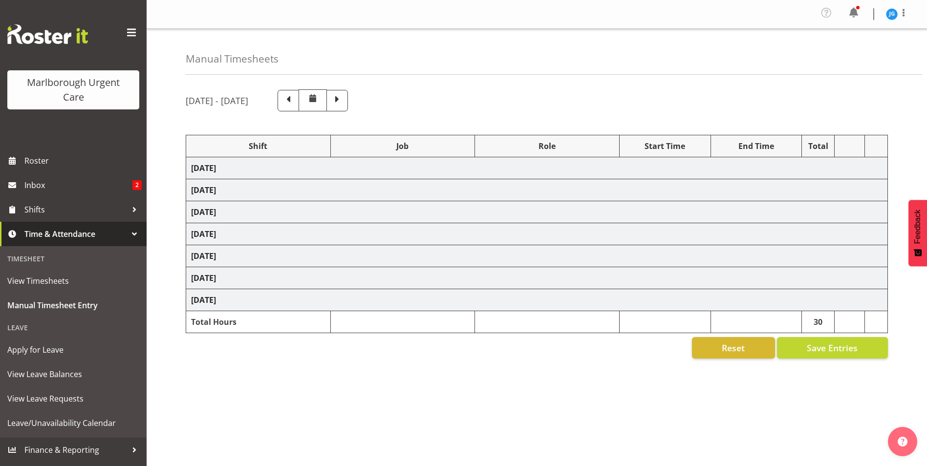
select select "81282"
select select "81204"
select select "80770"
select select "1563"
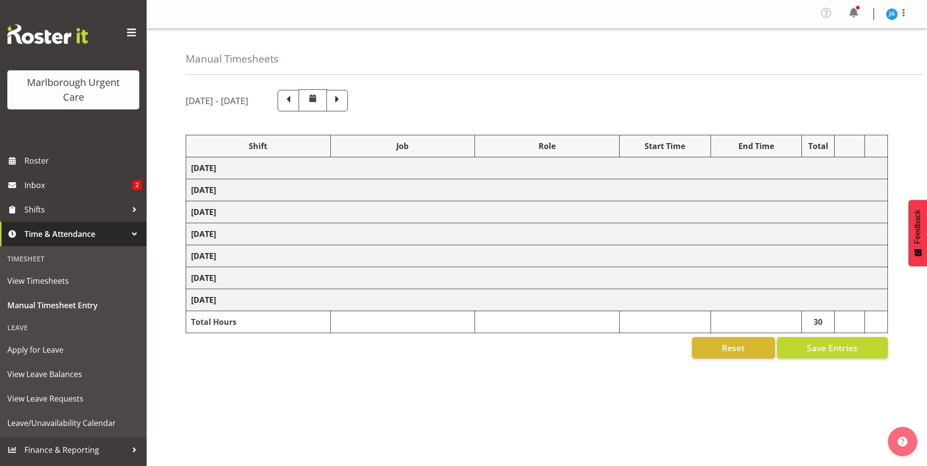
select select "80770"
select select "1563"
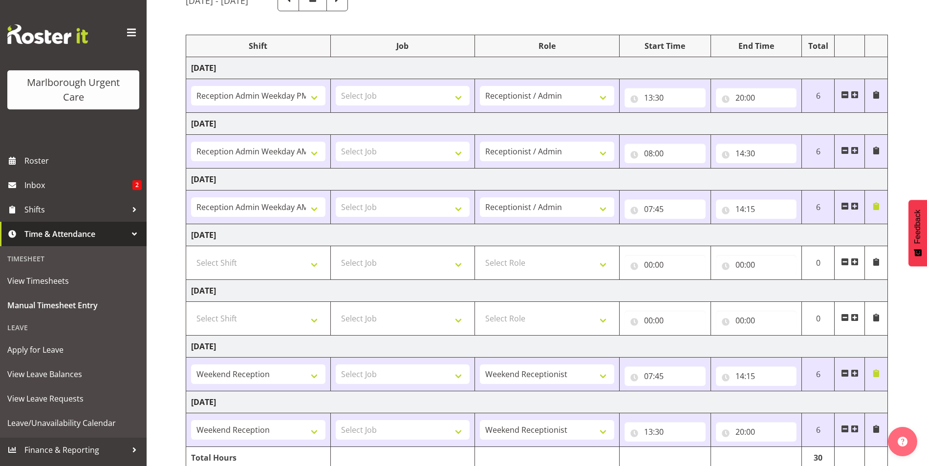
scroll to position [143, 0]
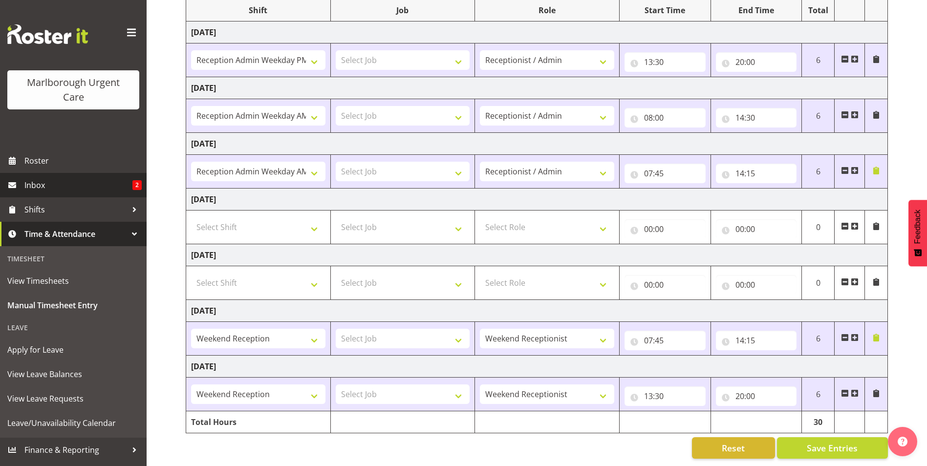
click at [31, 186] on span "Inbox" at bounding box center [78, 185] width 108 height 15
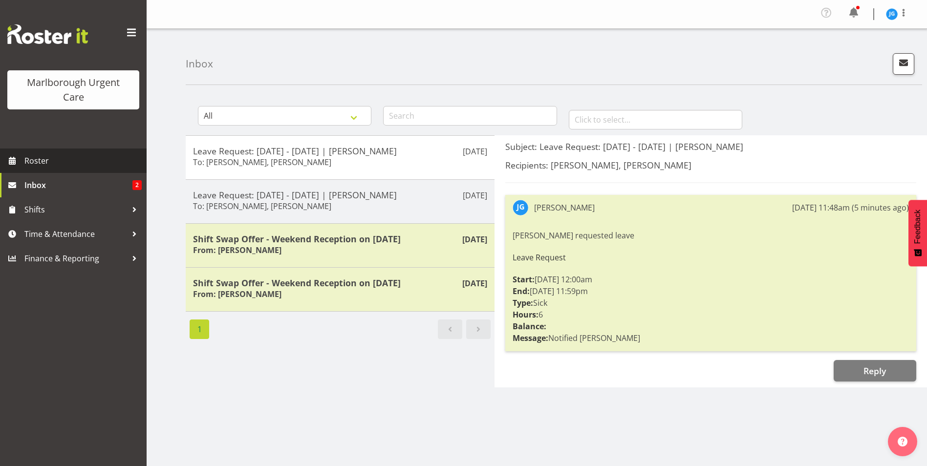
click at [39, 160] on span "Roster" at bounding box center [82, 161] width 117 height 15
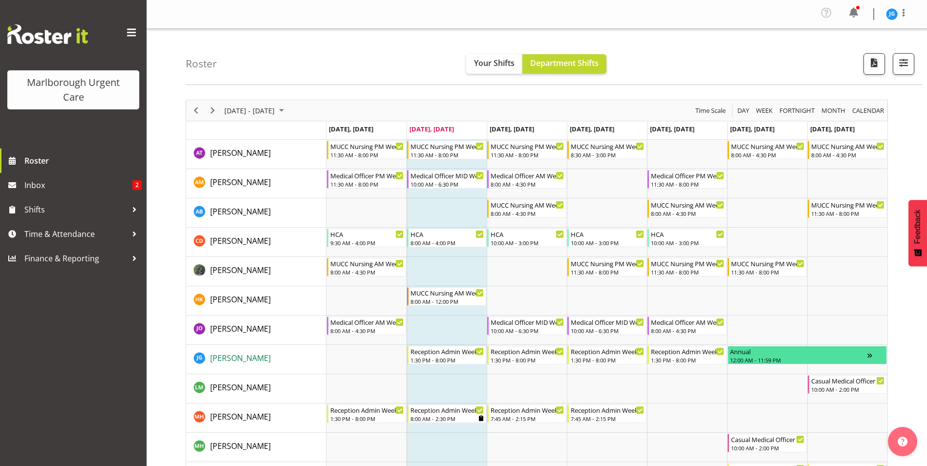
click at [233, 361] on span "[PERSON_NAME]" at bounding box center [240, 358] width 61 height 11
click at [31, 185] on span "Inbox" at bounding box center [78, 185] width 108 height 15
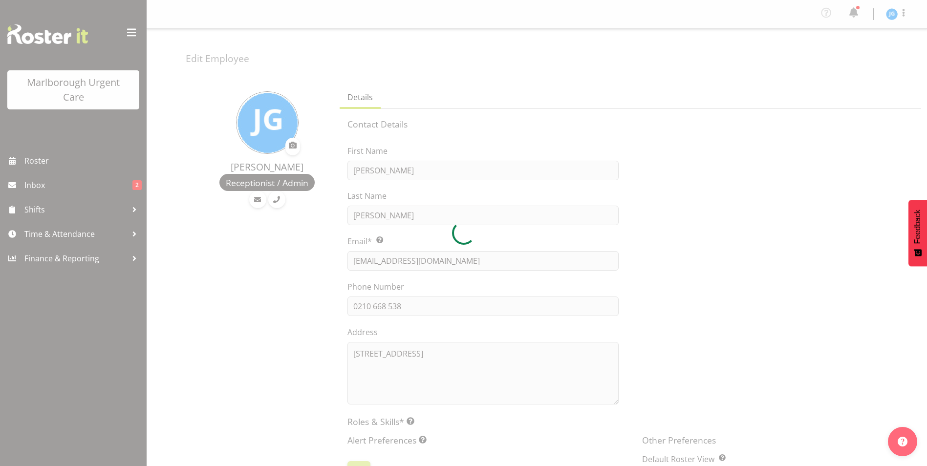
select select "TimelineWeek"
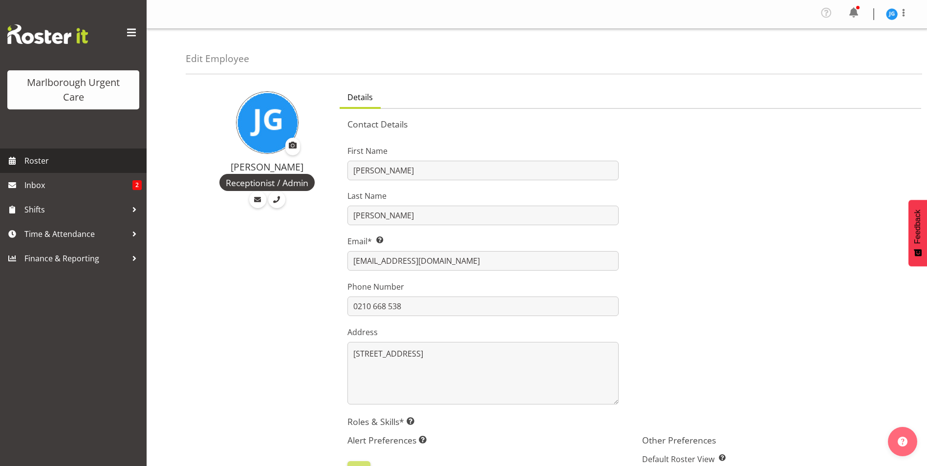
click at [38, 158] on span "Roster" at bounding box center [82, 161] width 117 height 15
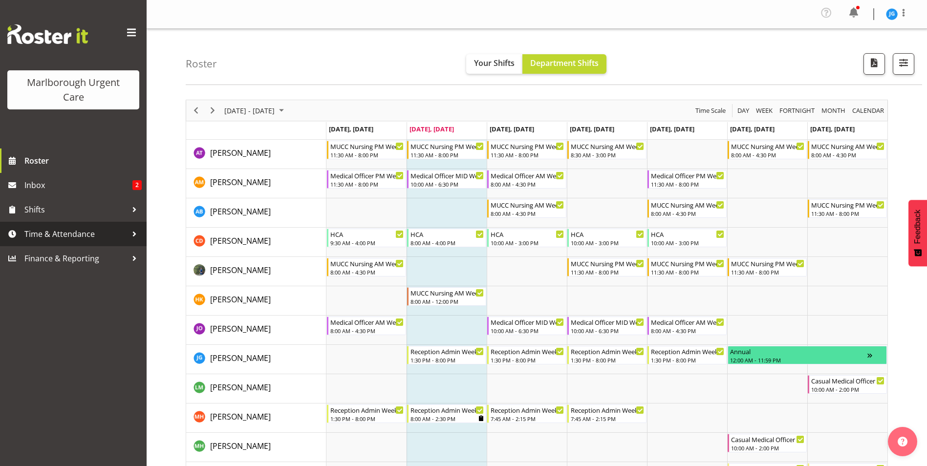
click at [62, 231] on span "Time & Attendance" at bounding box center [75, 234] width 103 height 15
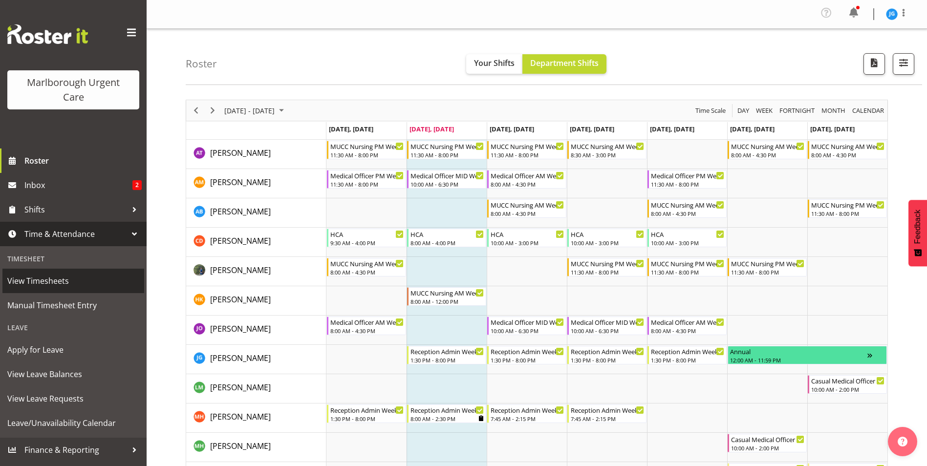
click at [43, 280] on span "View Timesheets" at bounding box center [73, 281] width 132 height 15
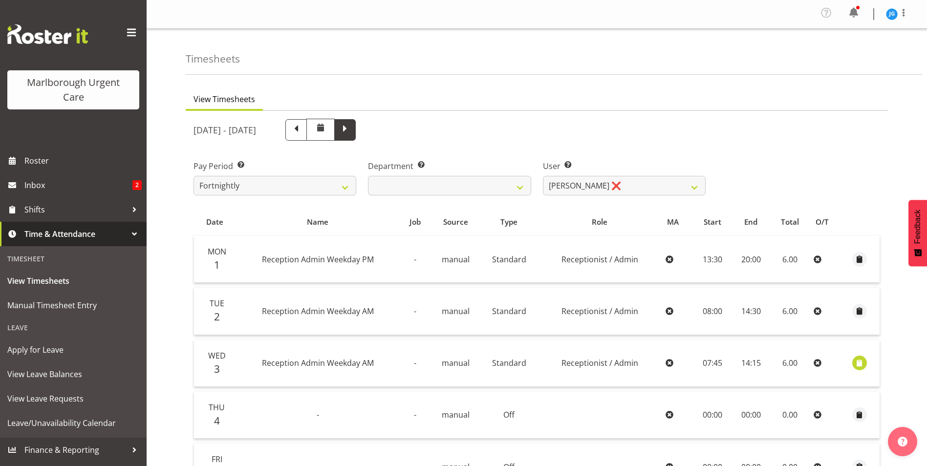
click at [352, 133] on span at bounding box center [345, 129] width 13 height 13
select select
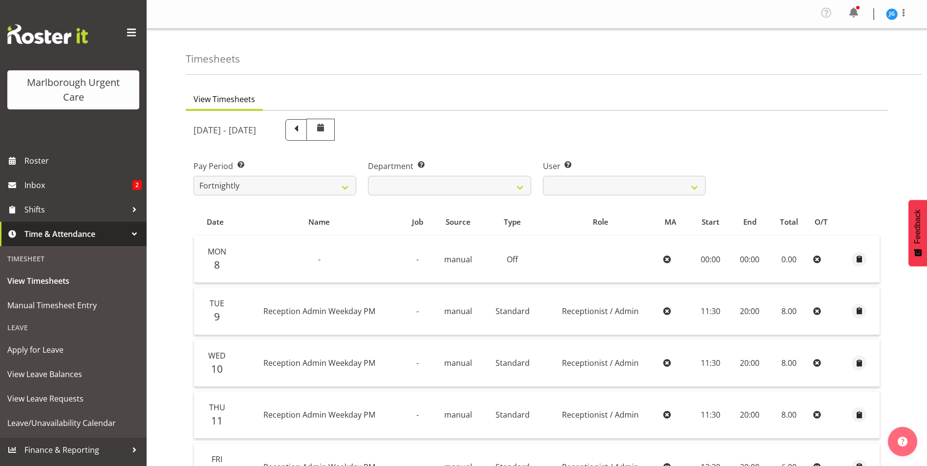
scroll to position [49, 0]
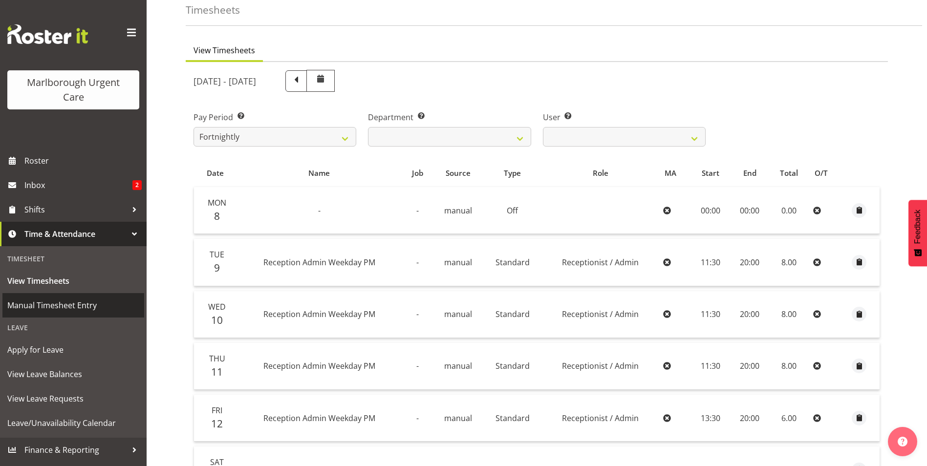
click at [89, 312] on span "Manual Timesheet Entry" at bounding box center [73, 305] width 132 height 15
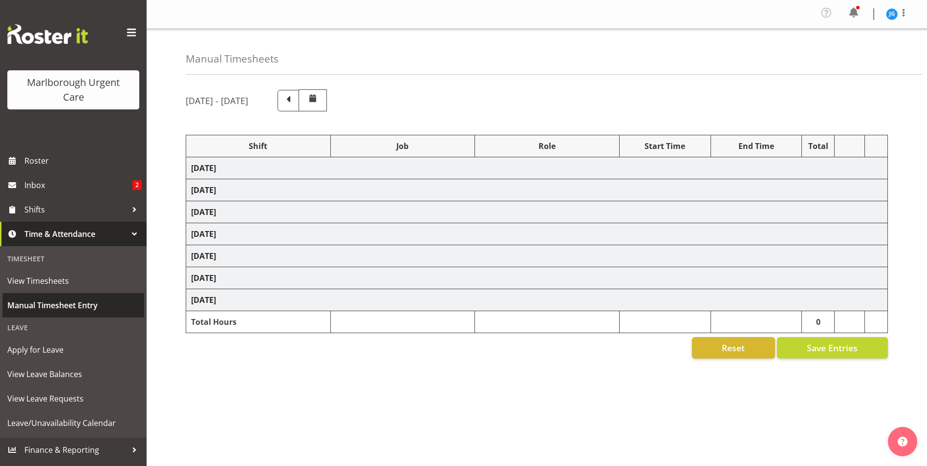
select select "81205"
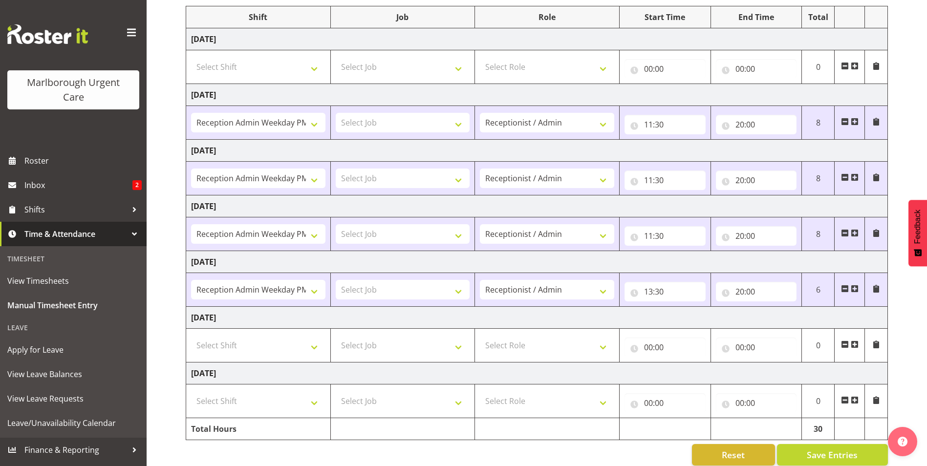
scroll to position [143, 0]
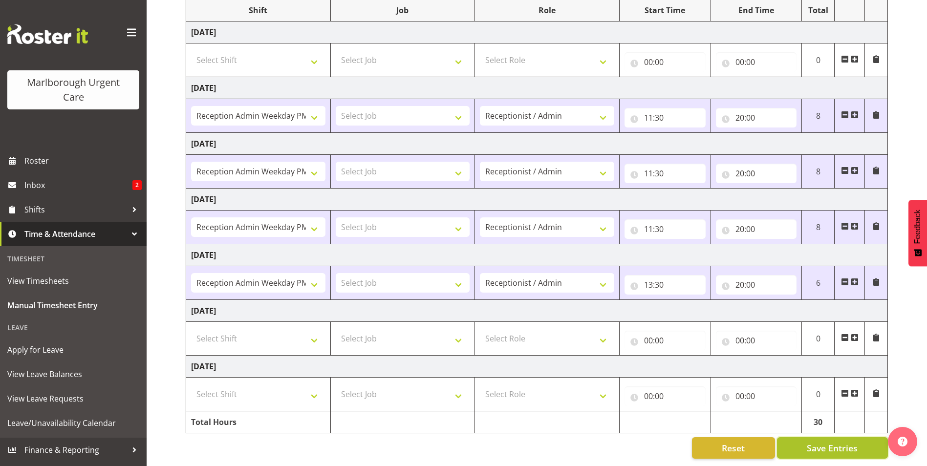
click at [842, 443] on span "Save Entries" at bounding box center [832, 448] width 51 height 13
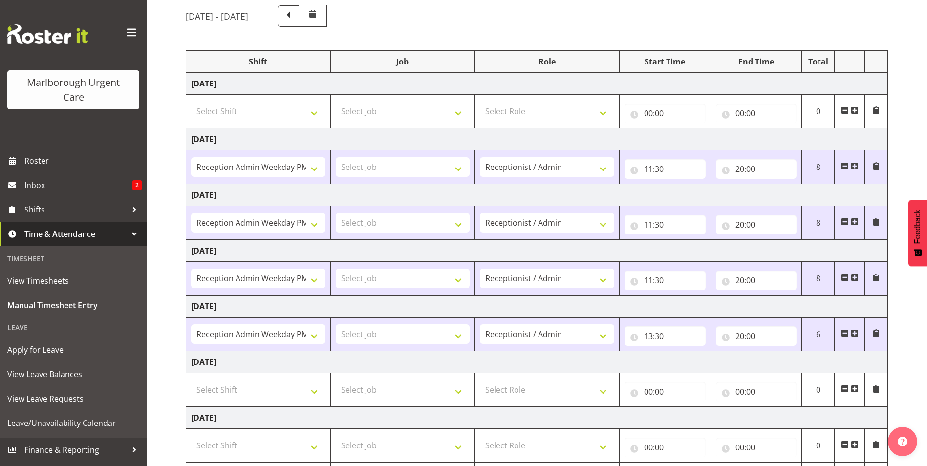
scroll to position [0, 0]
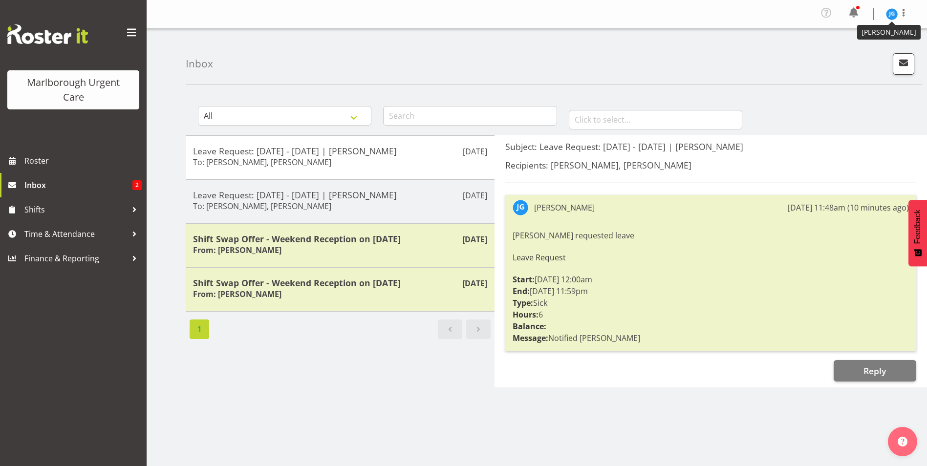
click at [891, 12] on img at bounding box center [892, 14] width 12 height 12
click at [856, 54] on link "Log Out" at bounding box center [863, 54] width 94 height 18
